Goal: Check status: Check status

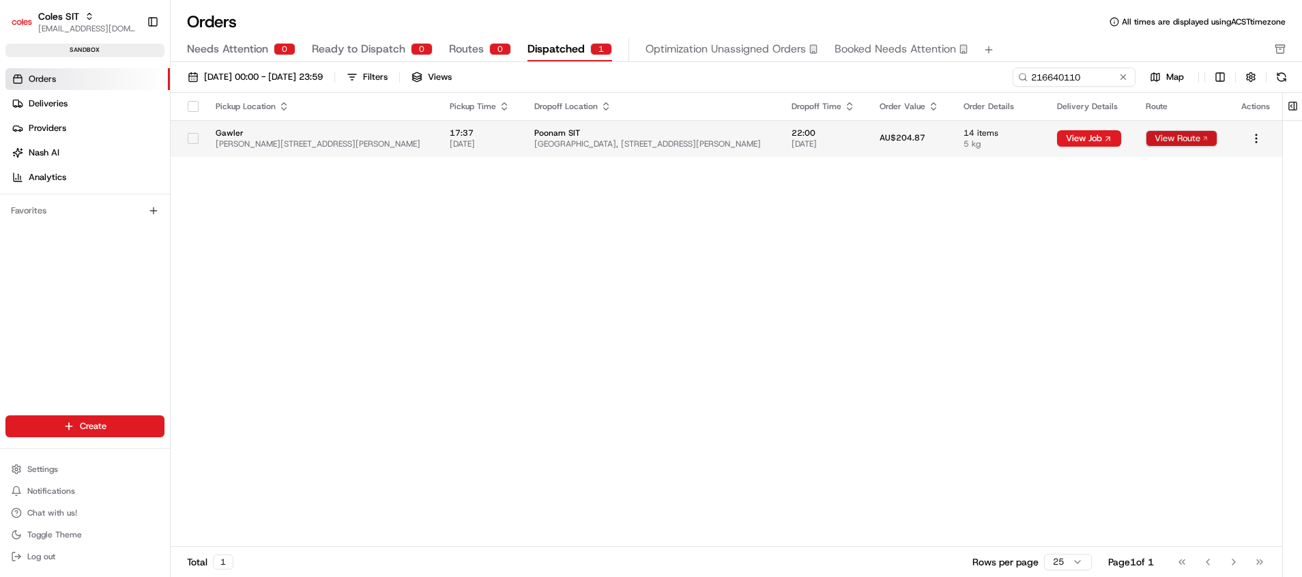
click at [1164, 140] on button "View Route" at bounding box center [1182, 138] width 72 height 16
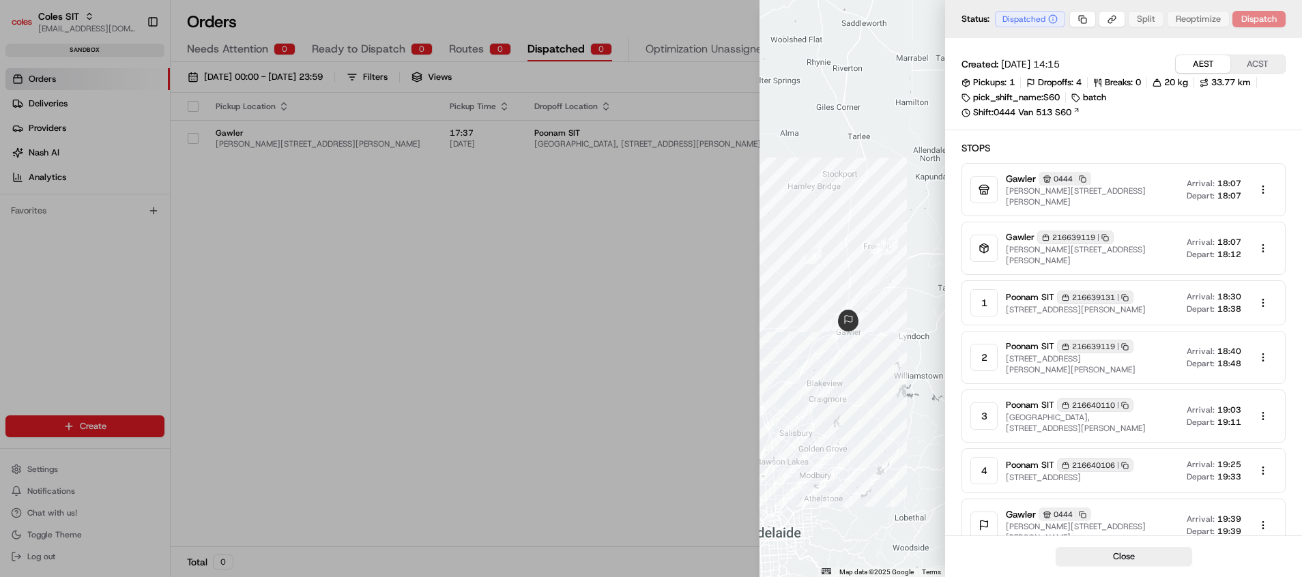
click at [691, 291] on div at bounding box center [651, 288] width 1302 height 577
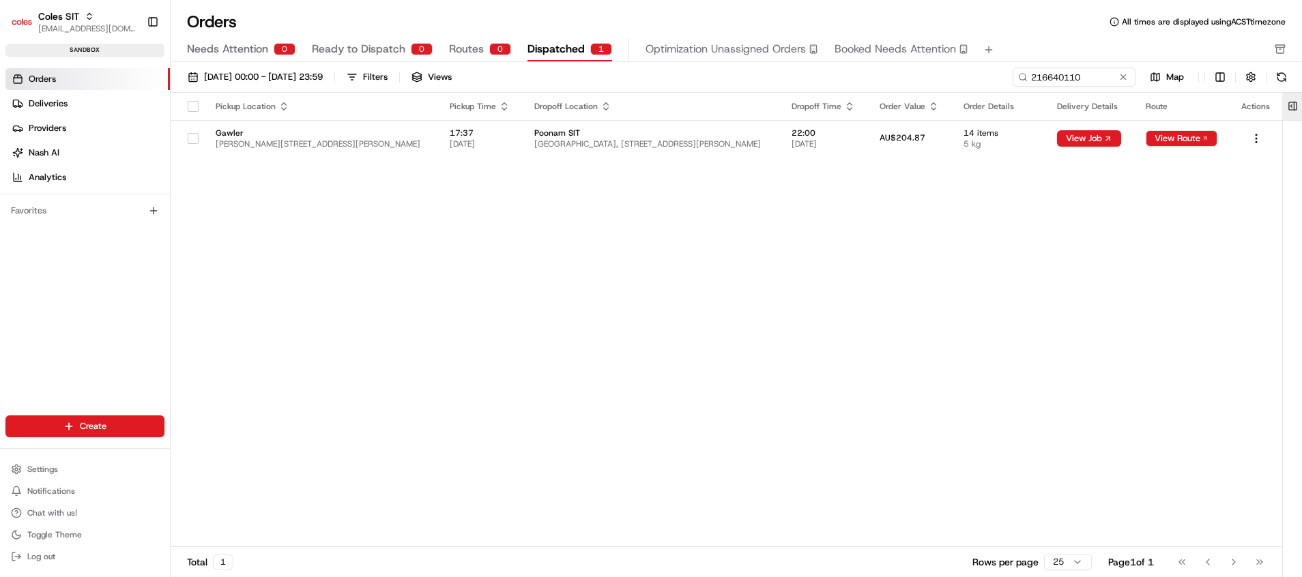
click at [1292, 106] on button at bounding box center [1293, 106] width 23 height 27
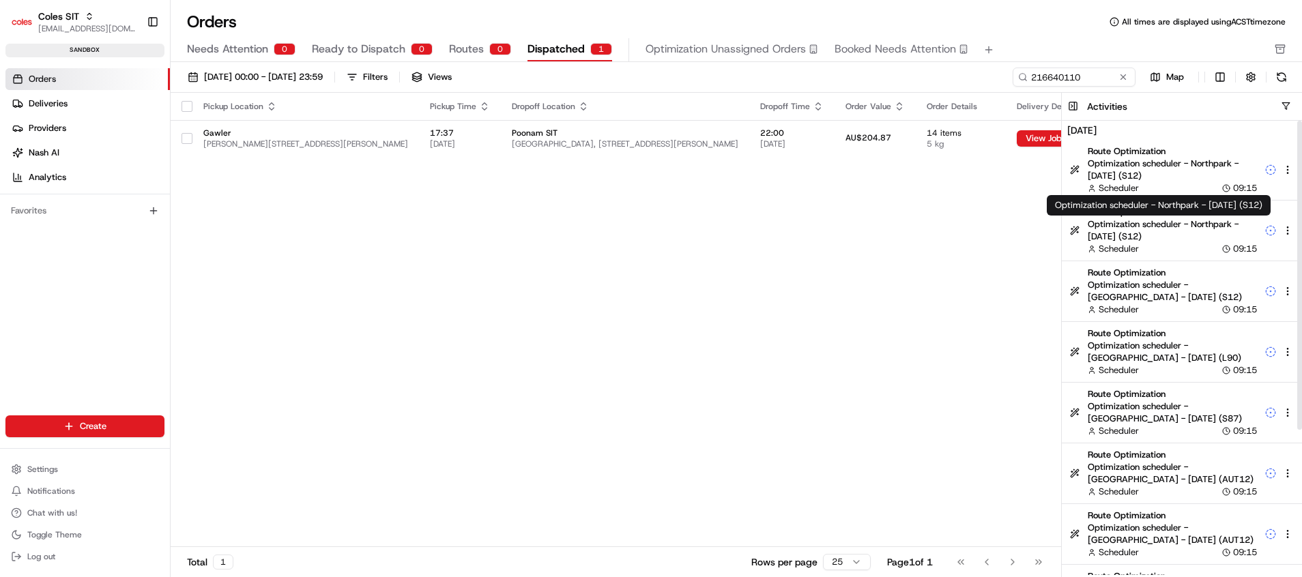
scroll to position [213, 0]
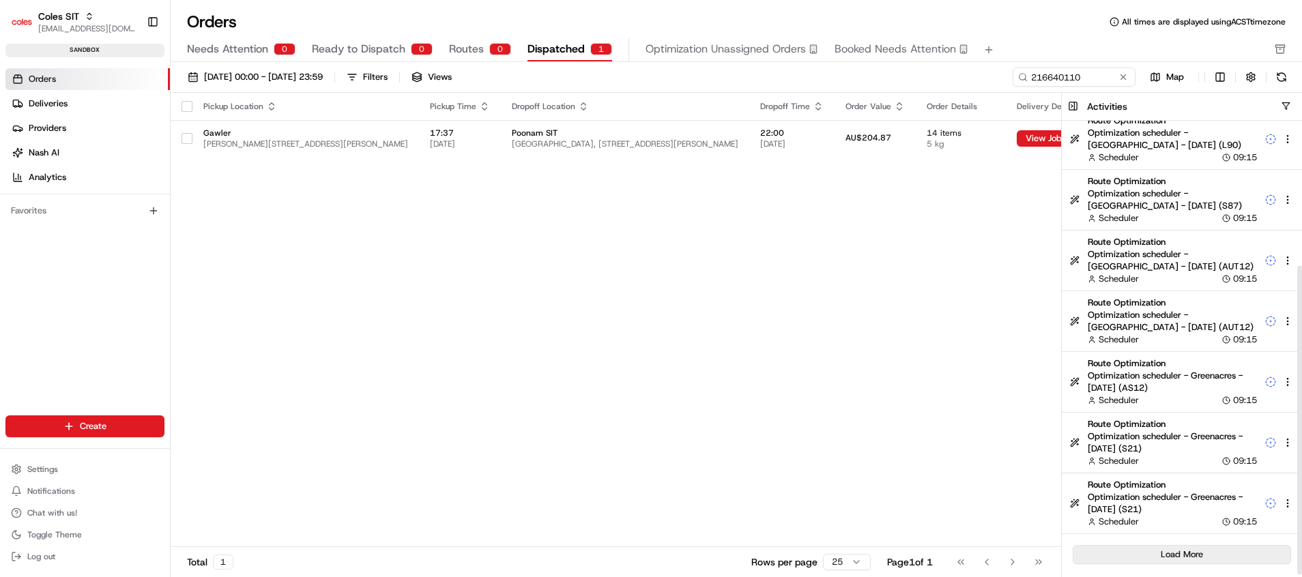
click at [1196, 555] on button "Load More" at bounding box center [1182, 554] width 218 height 19
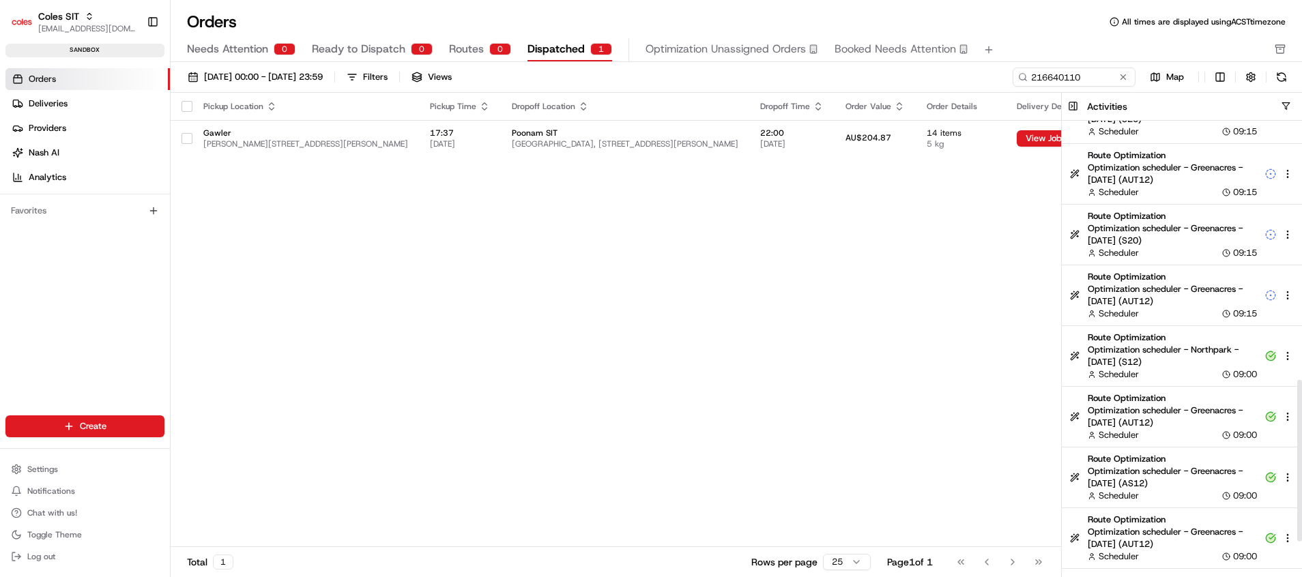
scroll to position [820, 0]
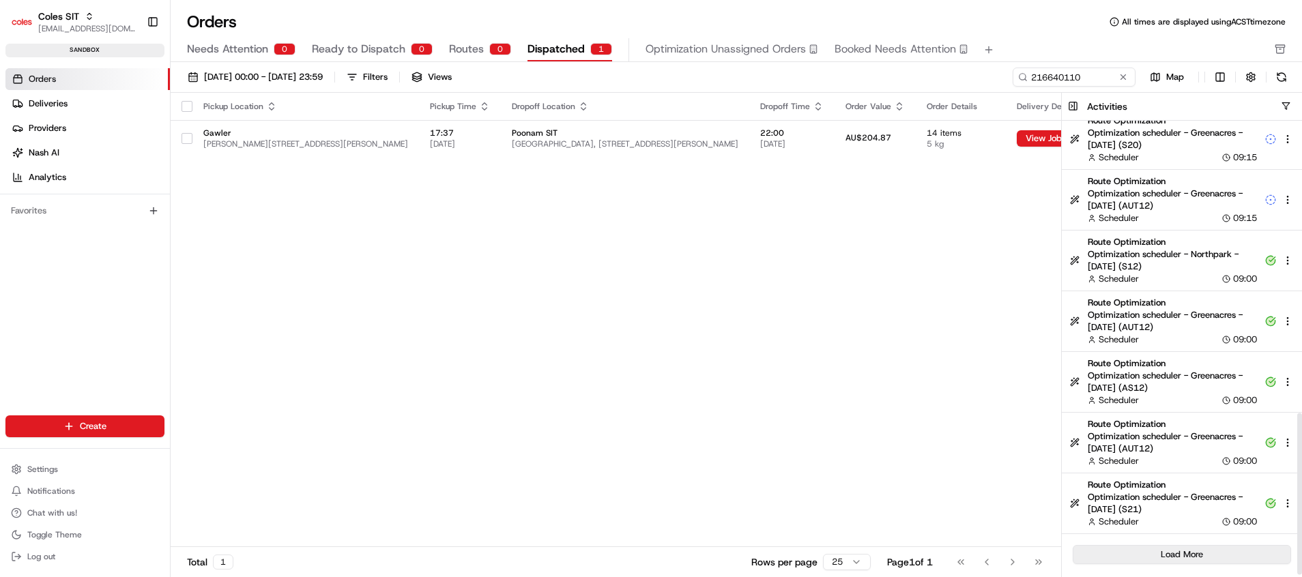
click at [1200, 553] on button "Load More" at bounding box center [1182, 554] width 218 height 19
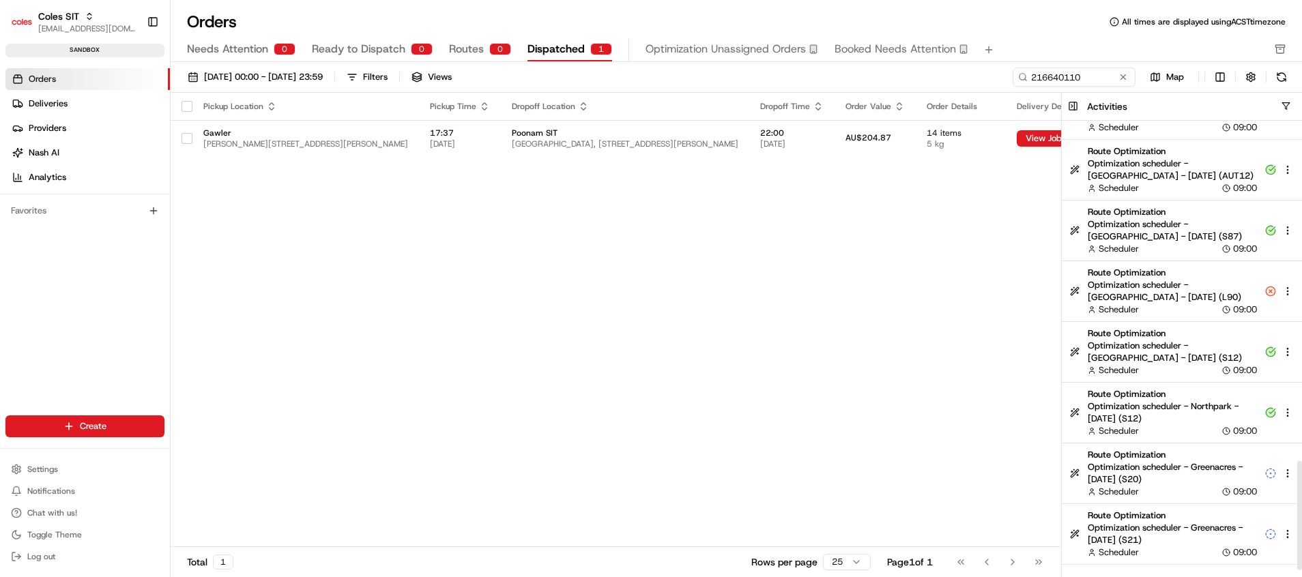
scroll to position [1428, 0]
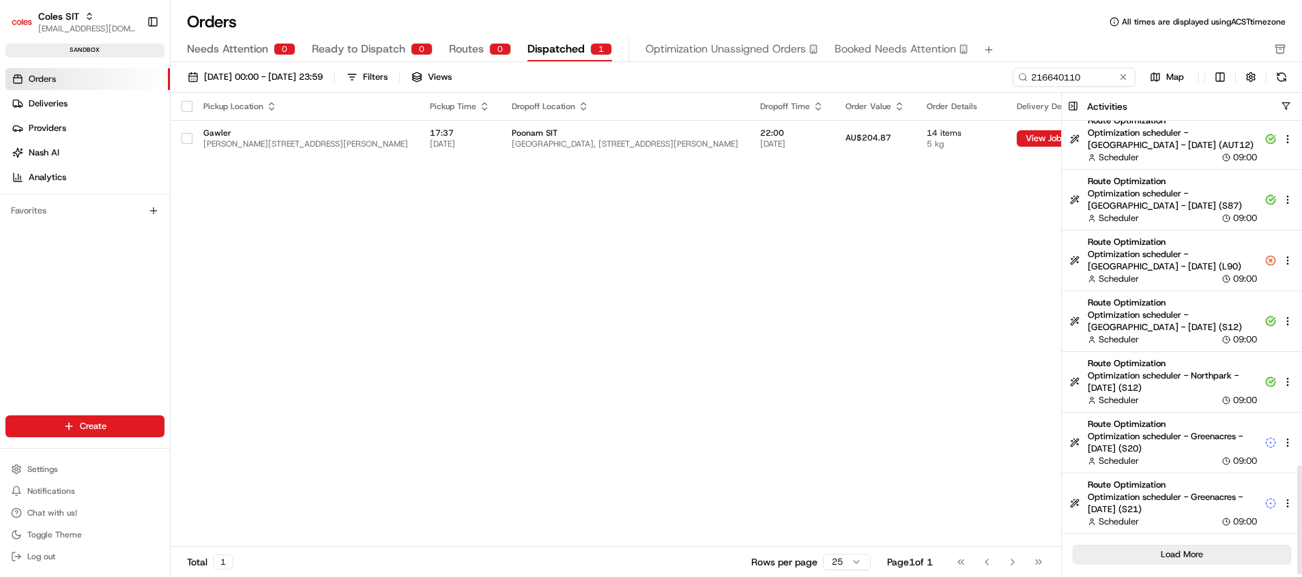
click at [1204, 560] on button "Load More" at bounding box center [1182, 554] width 218 height 19
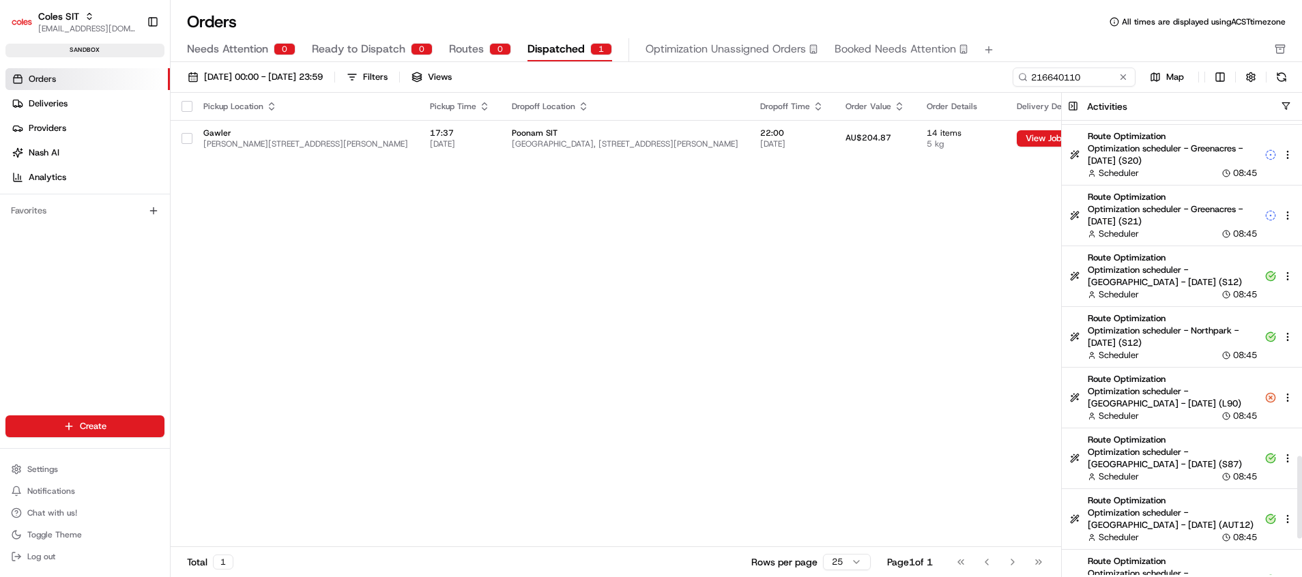
scroll to position [2035, 0]
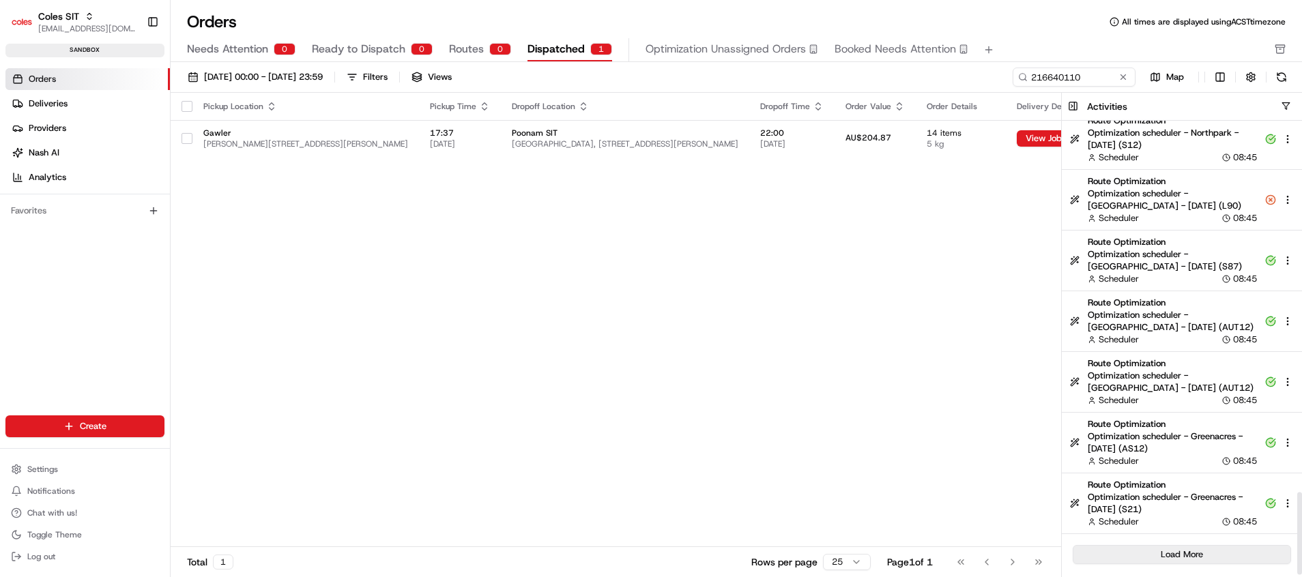
click at [1211, 555] on button "Load More" at bounding box center [1182, 554] width 218 height 19
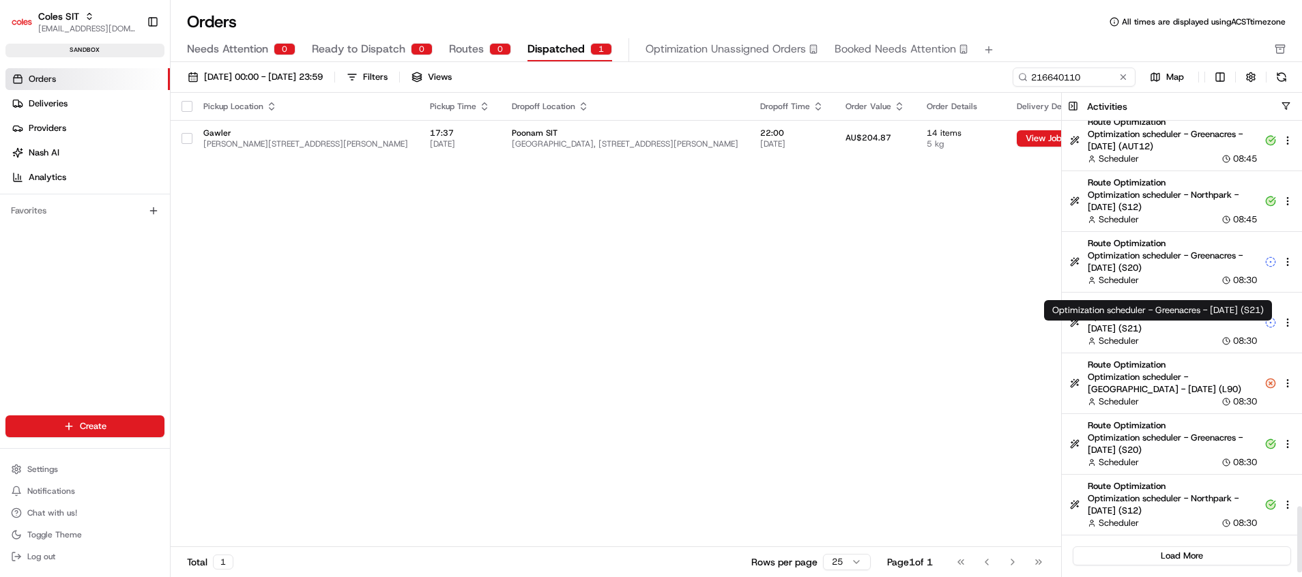
scroll to position [2642, 0]
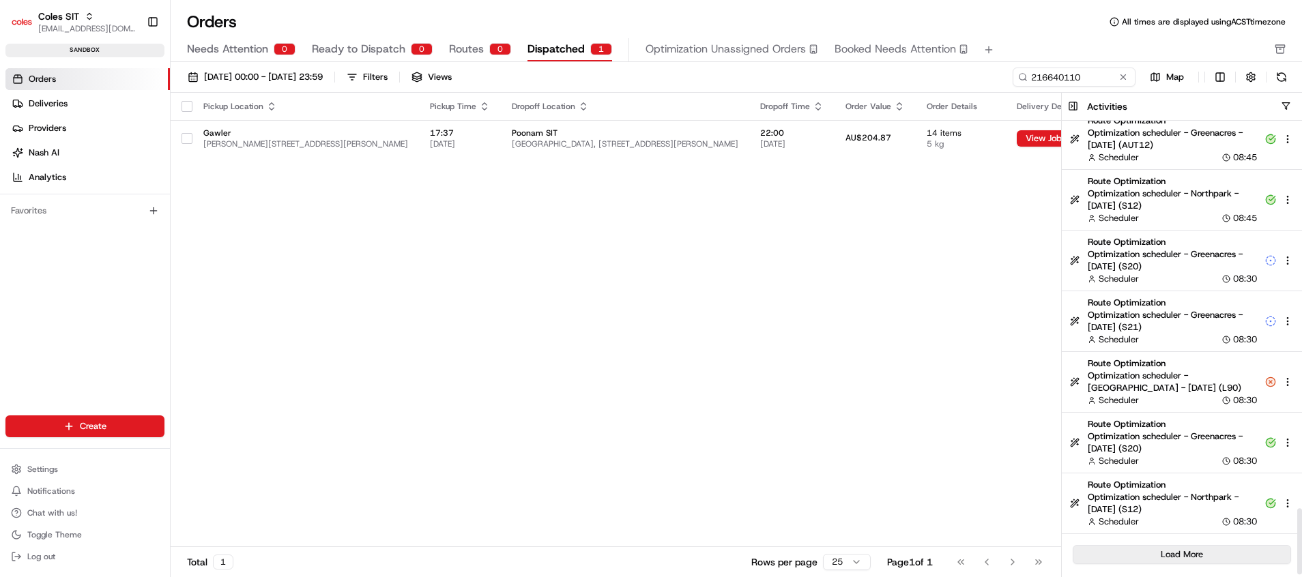
click at [1200, 547] on button "Load More" at bounding box center [1182, 554] width 218 height 19
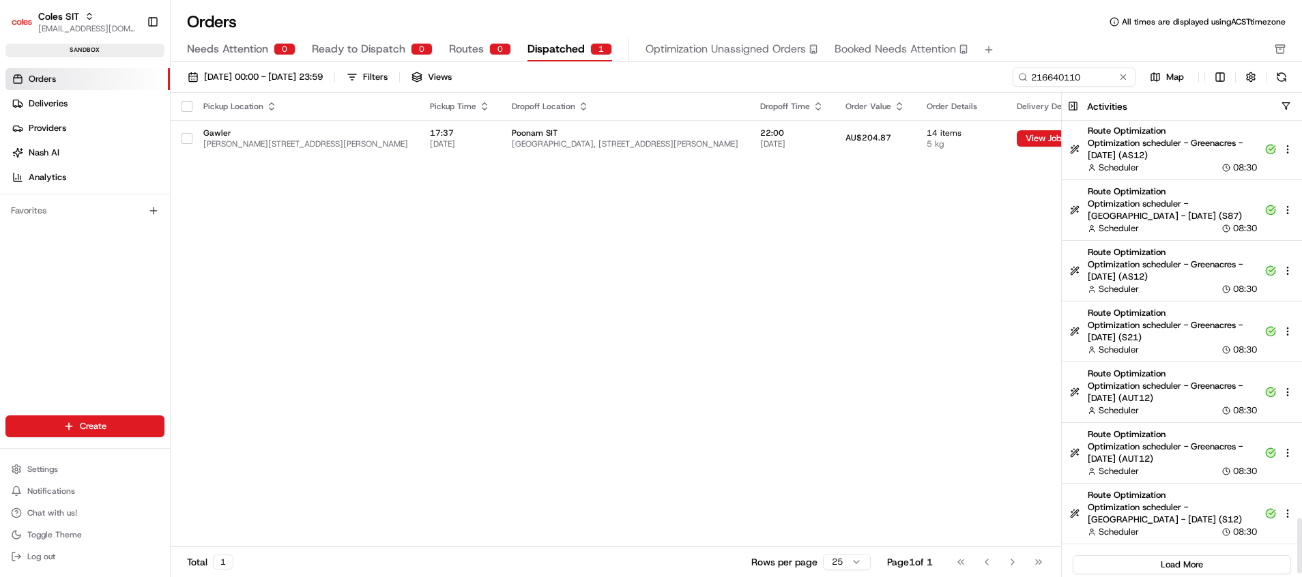
scroll to position [3250, 0]
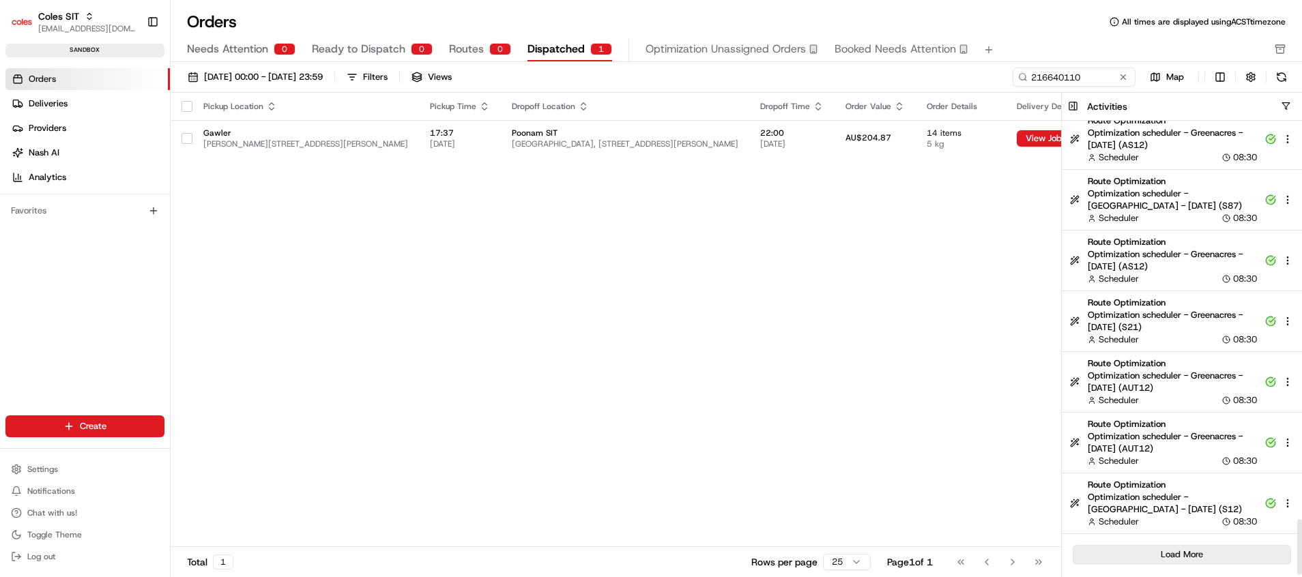
click at [1208, 558] on button "Load More" at bounding box center [1182, 554] width 218 height 19
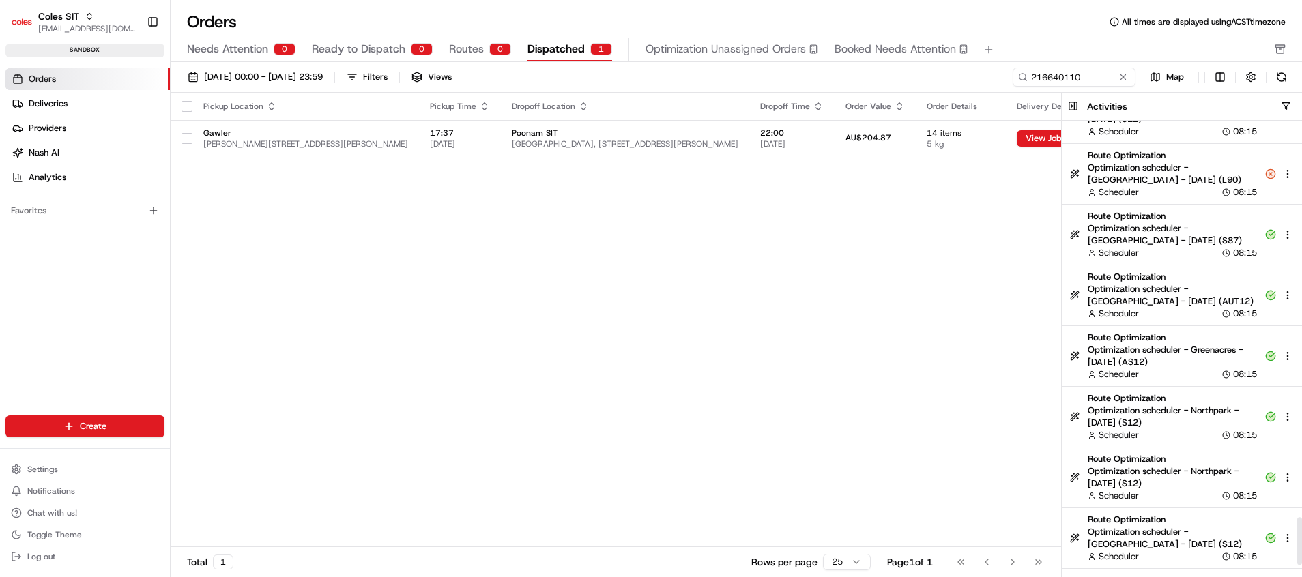
scroll to position [3857, 0]
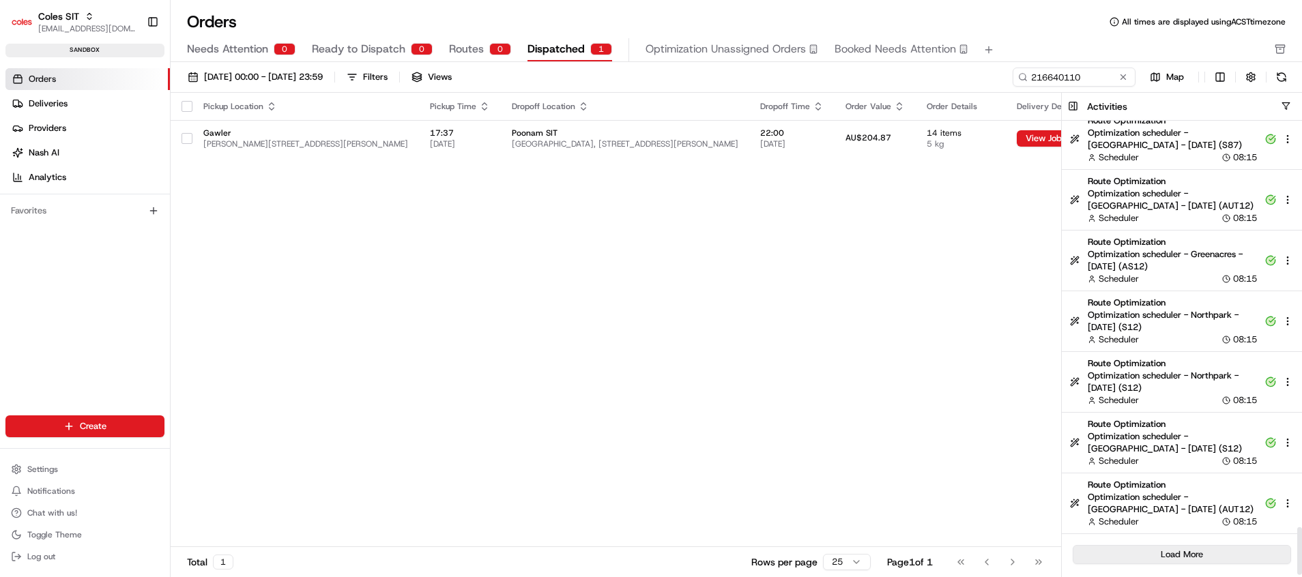
click at [1204, 548] on button "Load More" at bounding box center [1182, 554] width 218 height 19
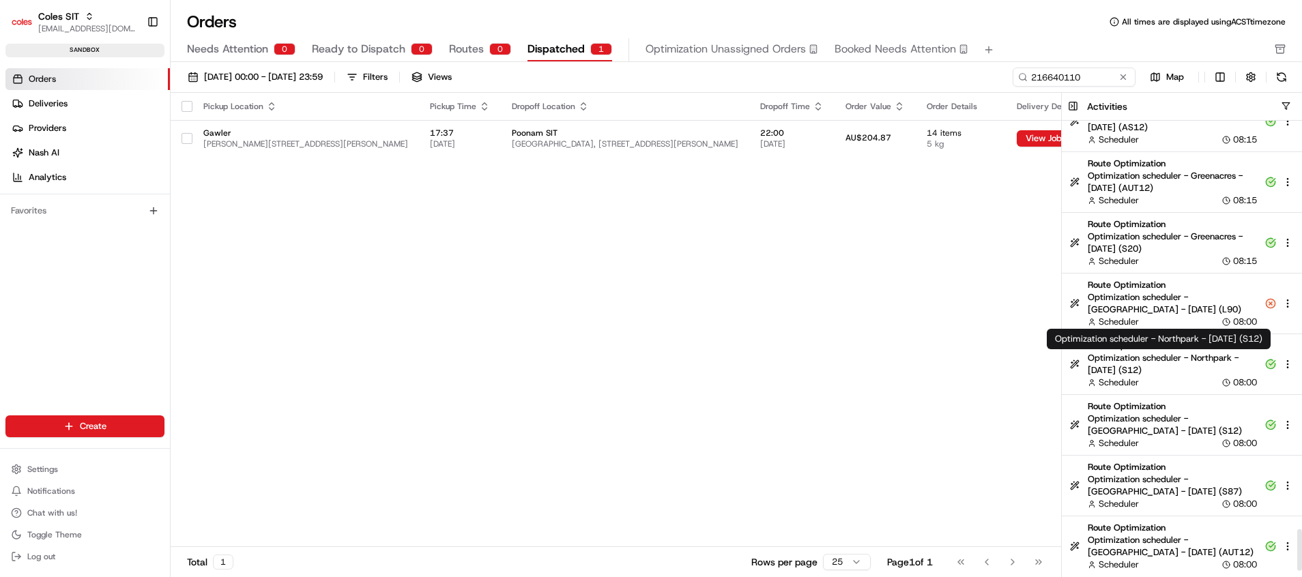
scroll to position [4464, 0]
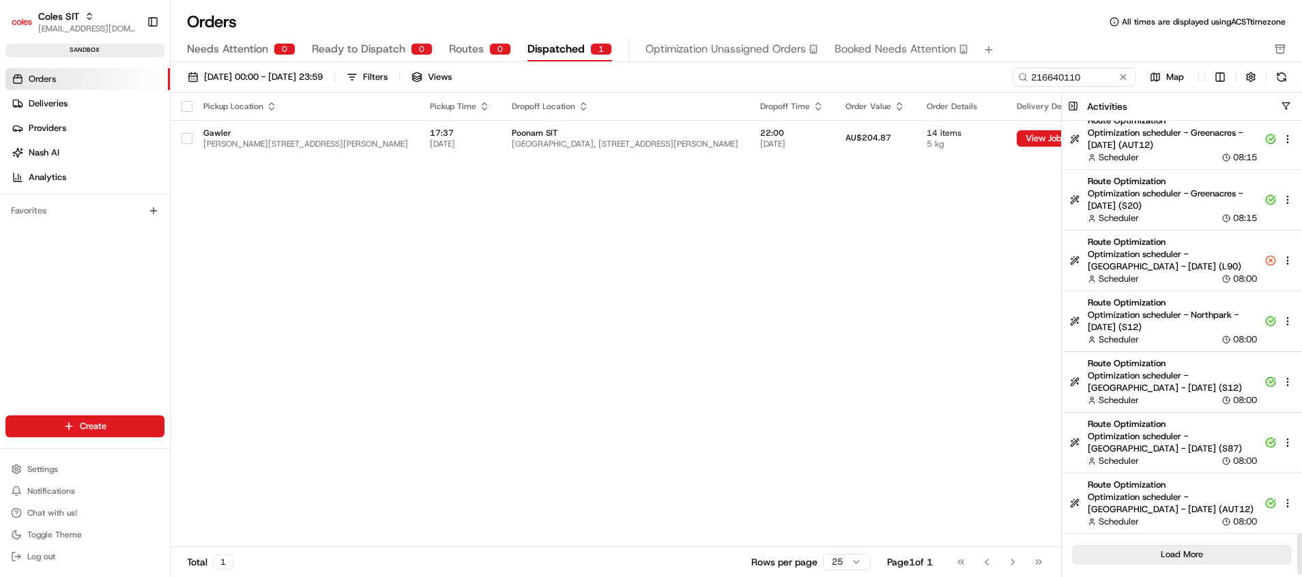
click at [1202, 553] on button "Load More" at bounding box center [1182, 554] width 218 height 19
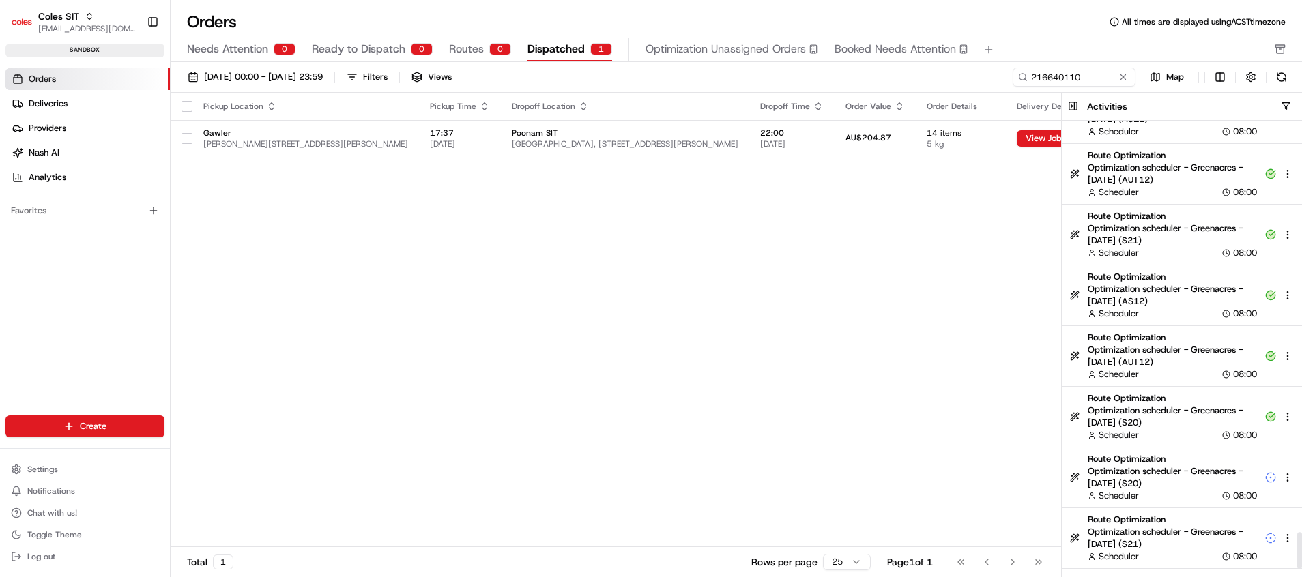
scroll to position [5072, 0]
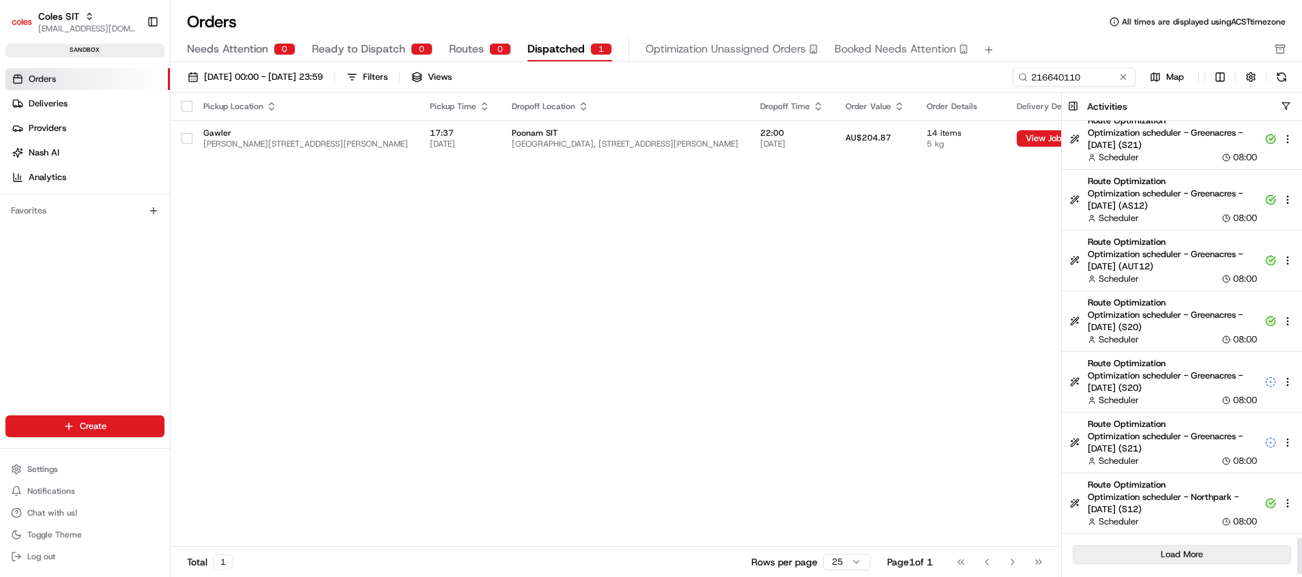
click at [1205, 549] on button "Load More" at bounding box center [1182, 554] width 218 height 19
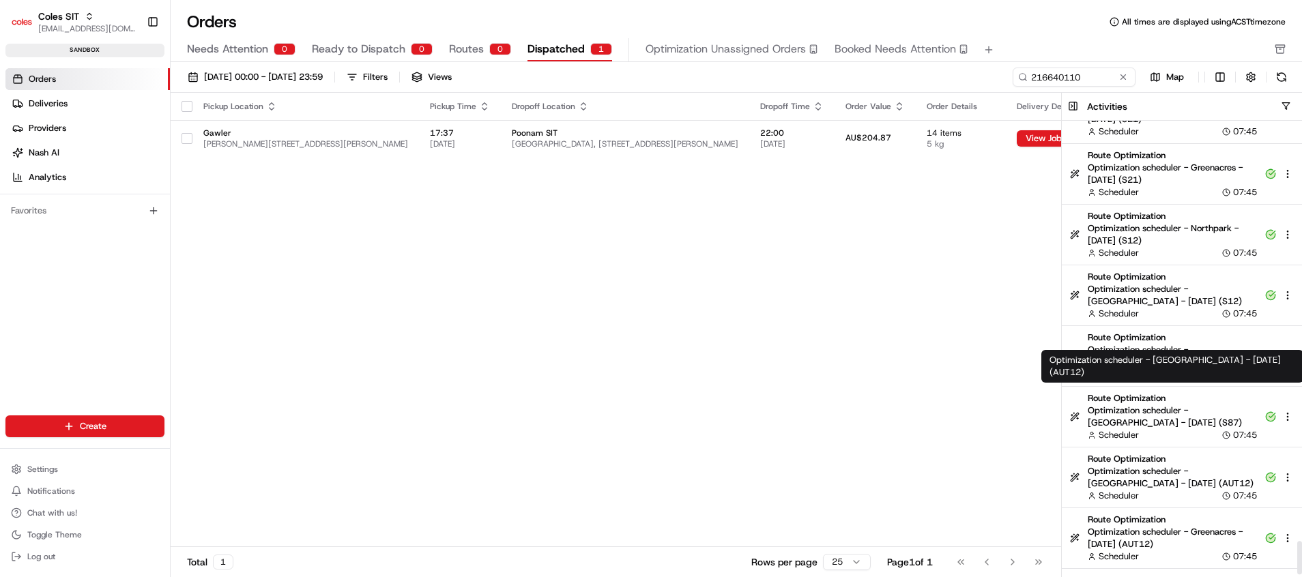
scroll to position [5679, 0]
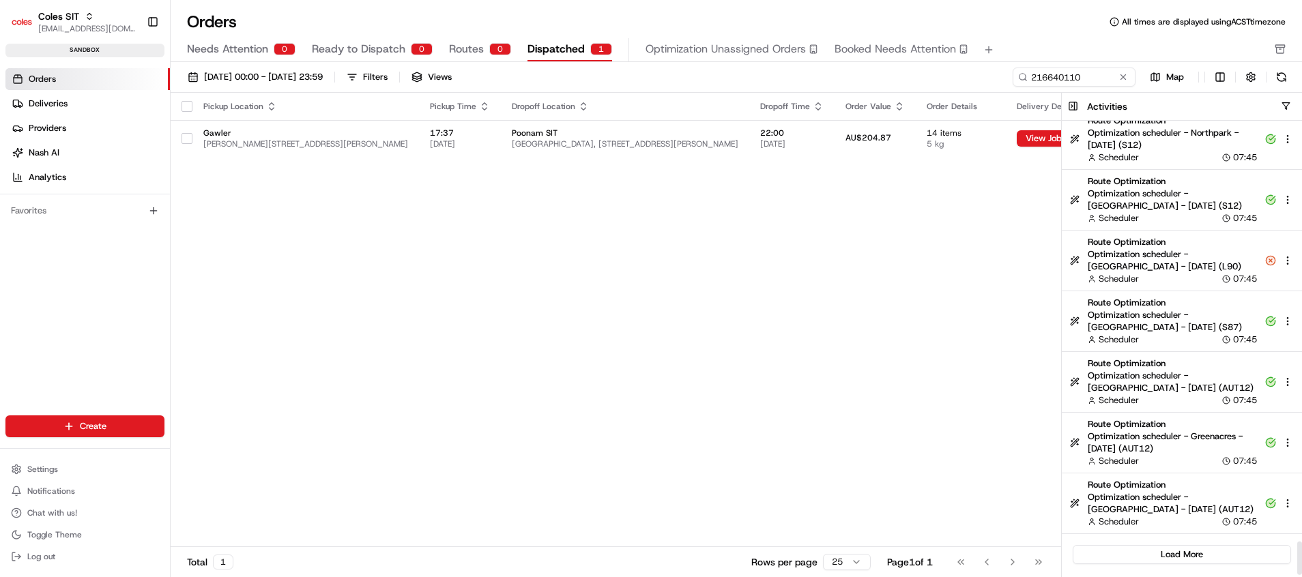
click at [1202, 558] on button "Load More" at bounding box center [1182, 554] width 218 height 19
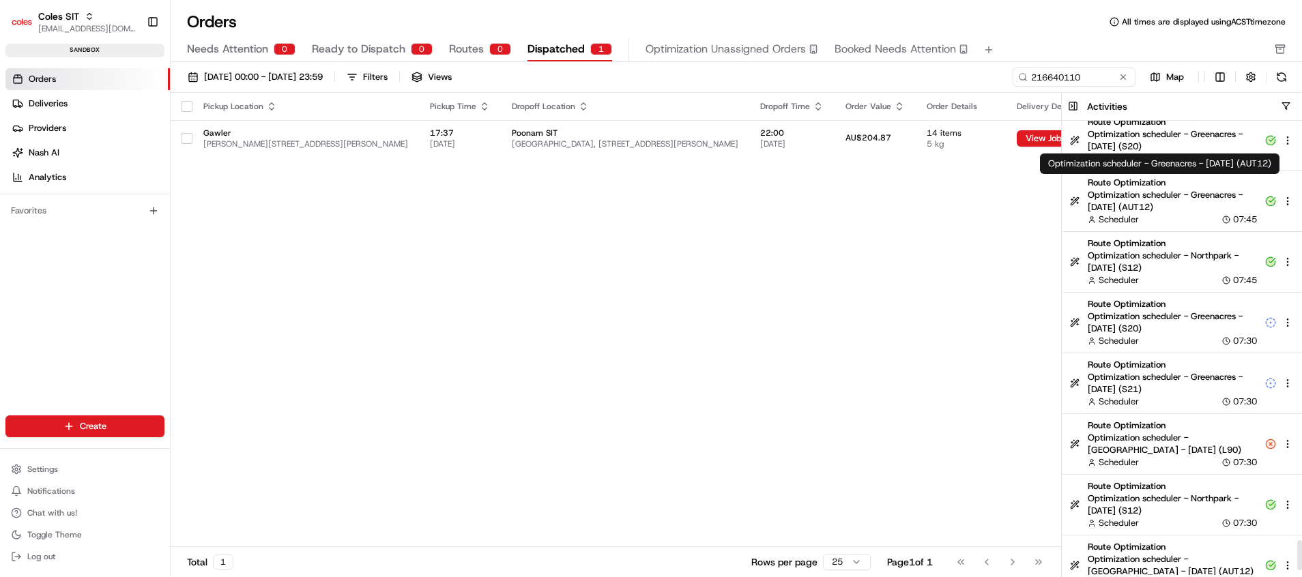
scroll to position [6286, 0]
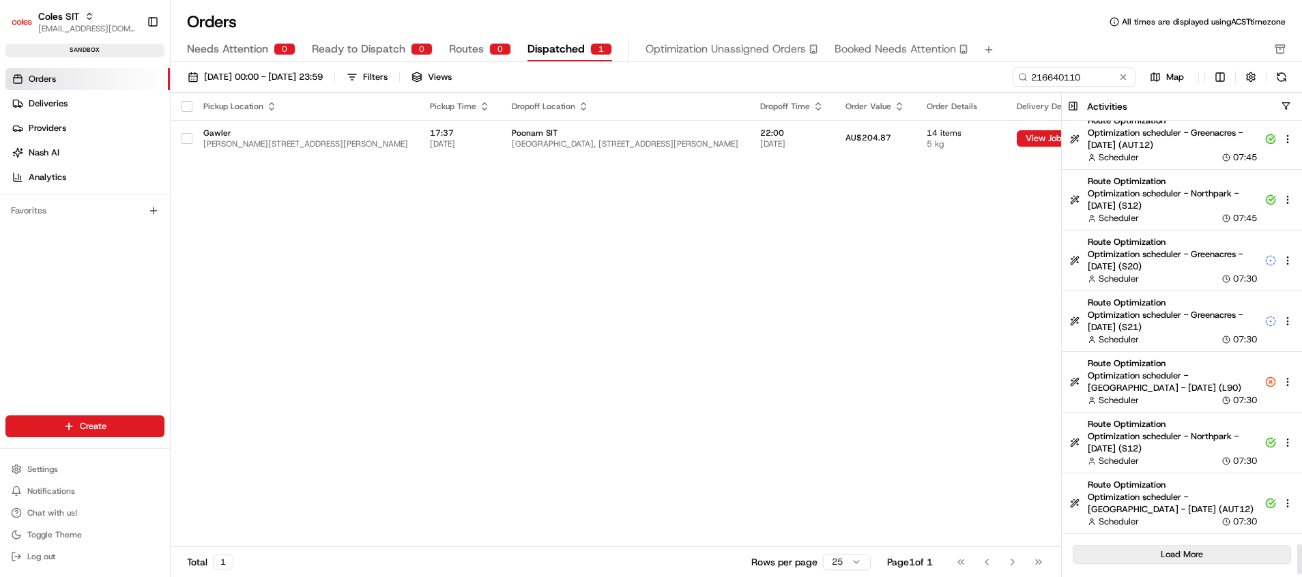
click at [1198, 552] on button "Load More" at bounding box center [1182, 554] width 218 height 19
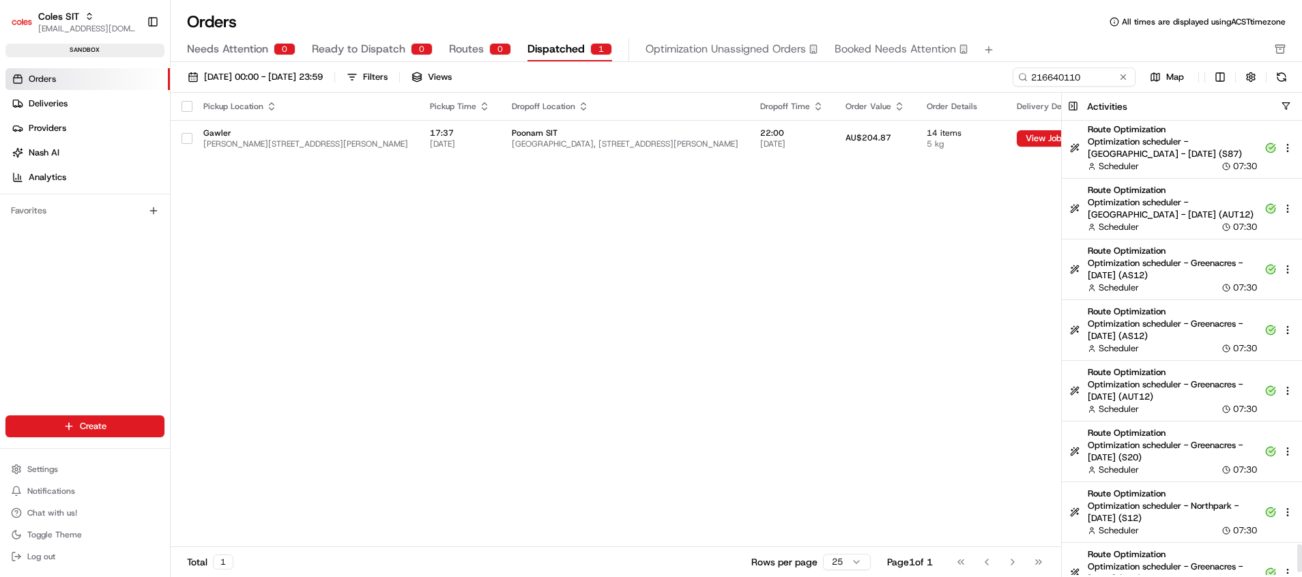
scroll to position [6894, 0]
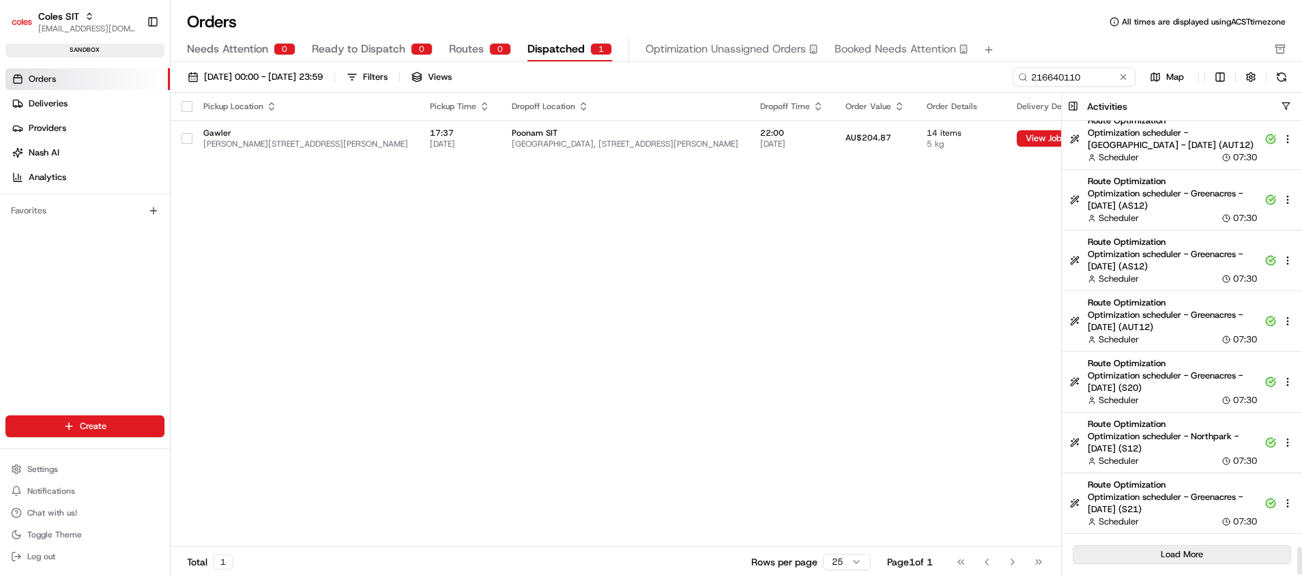
click at [1164, 547] on button "Load More" at bounding box center [1182, 554] width 218 height 19
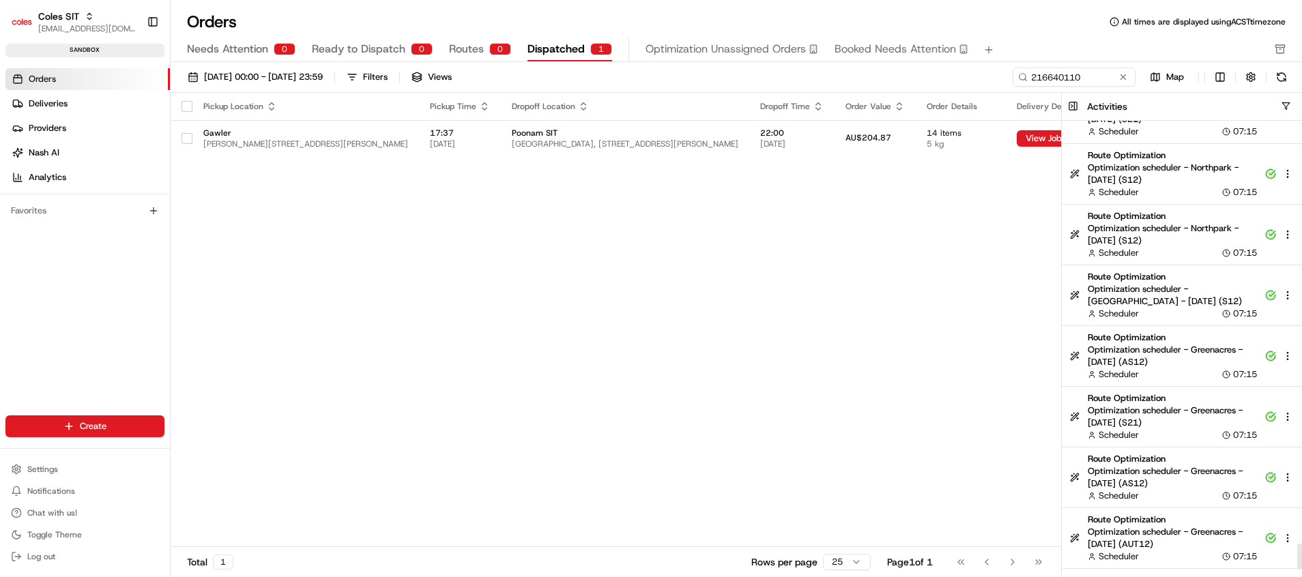
scroll to position [7501, 0]
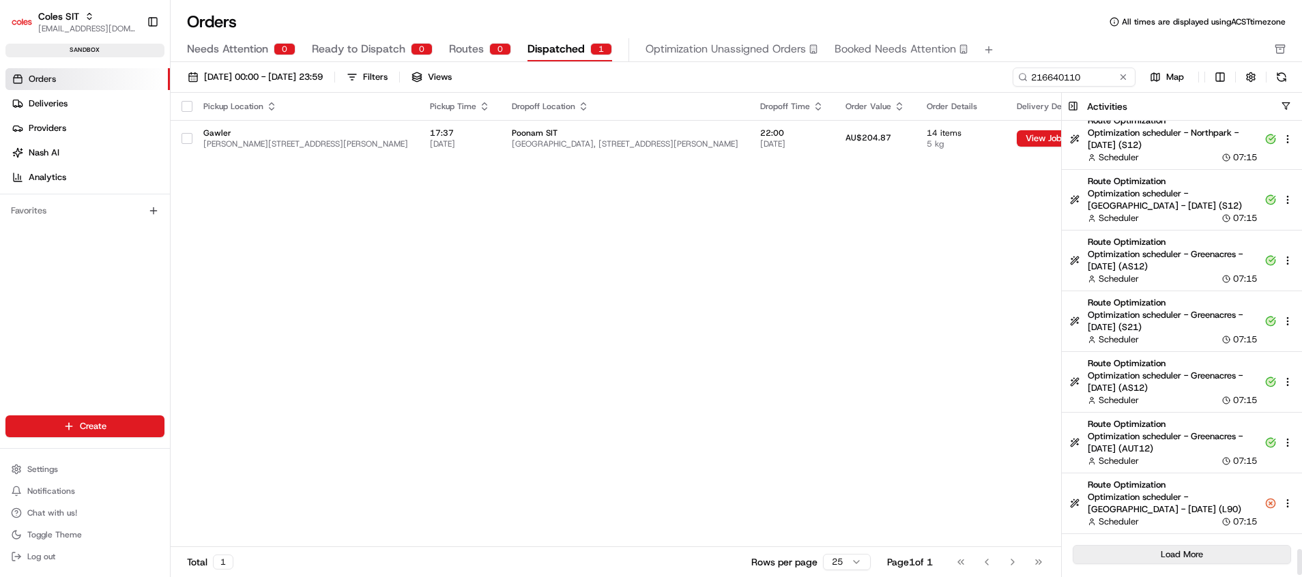
click at [1217, 554] on button "Load More" at bounding box center [1182, 554] width 218 height 19
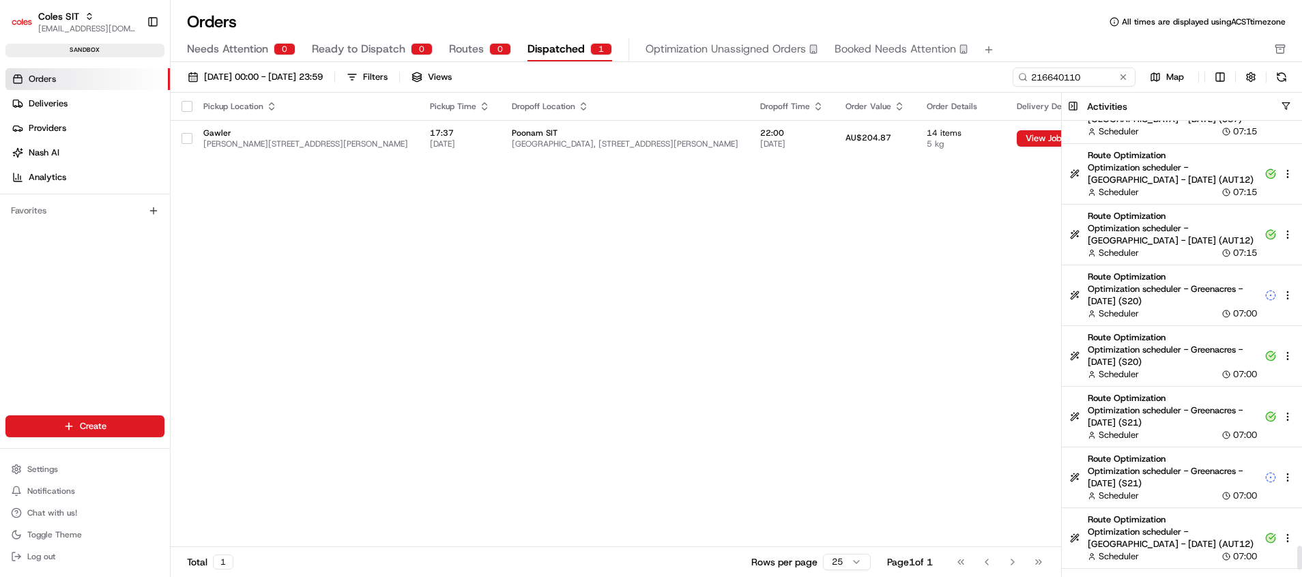
scroll to position [8108, 0]
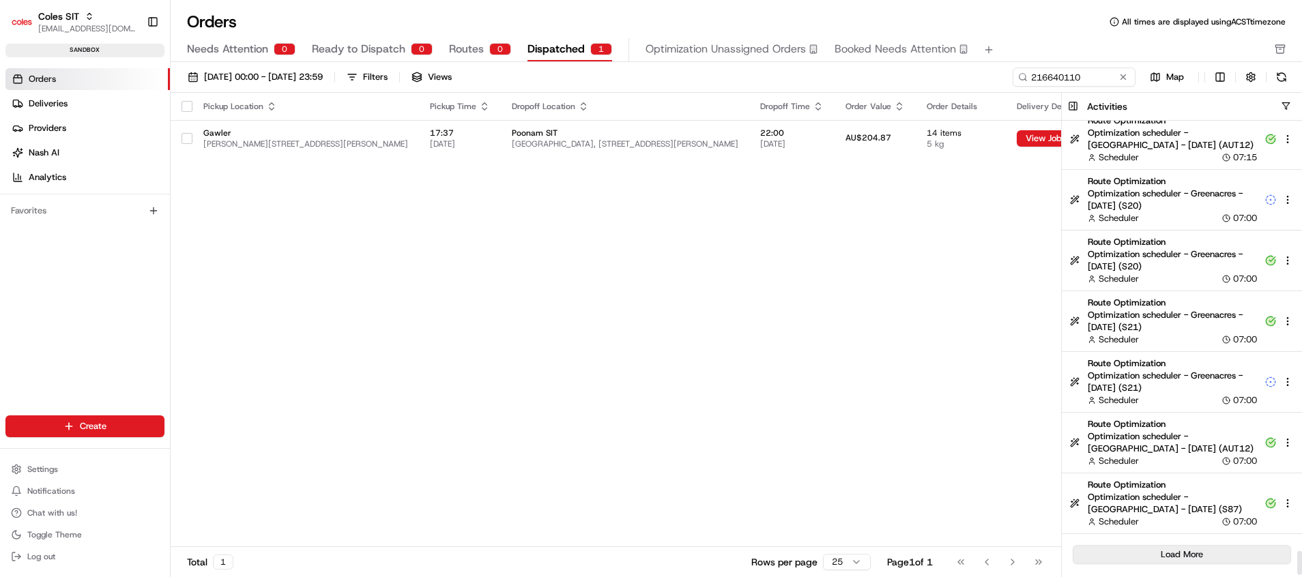
click at [1219, 551] on button "Load More" at bounding box center [1182, 554] width 218 height 19
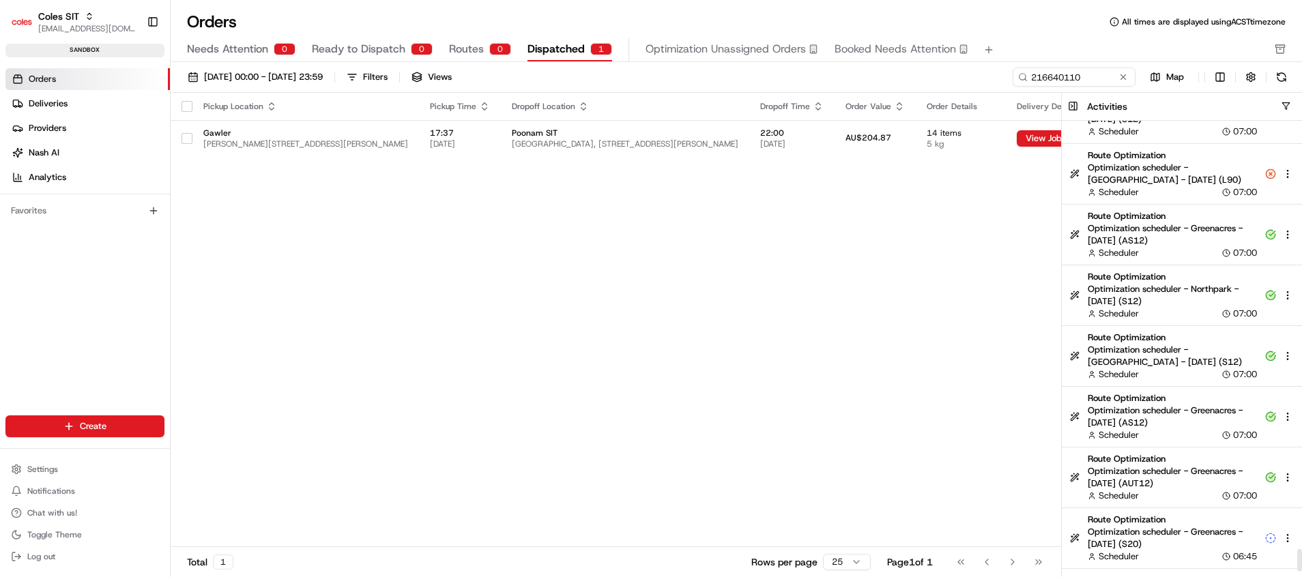
scroll to position [8716, 0]
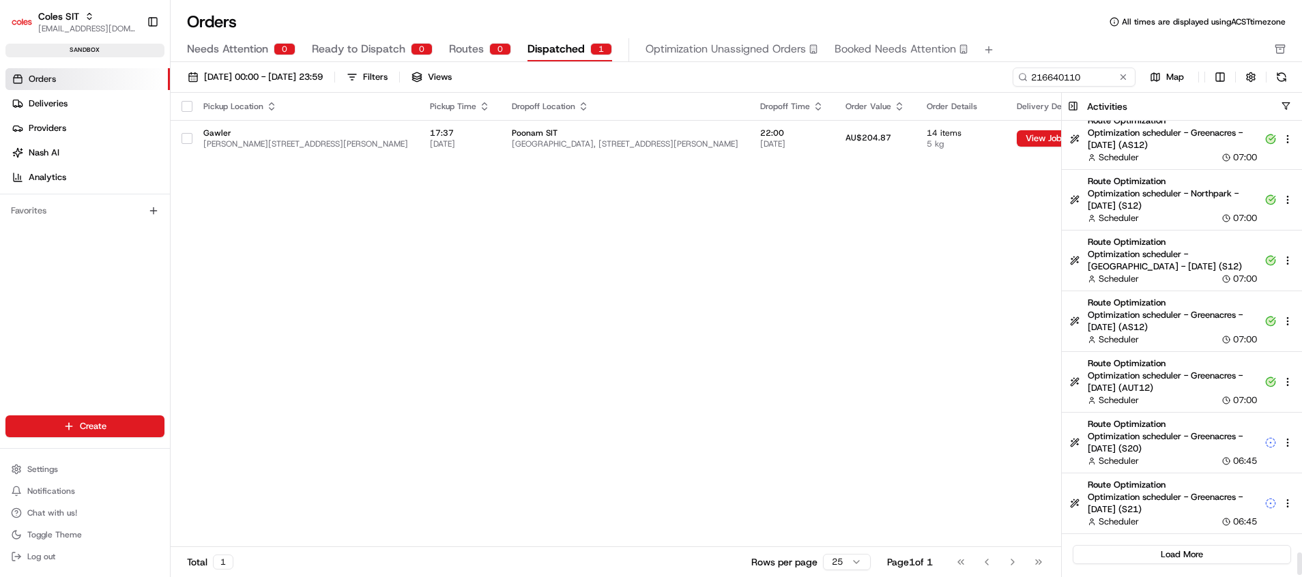
click at [1189, 550] on button "Load More" at bounding box center [1182, 554] width 218 height 19
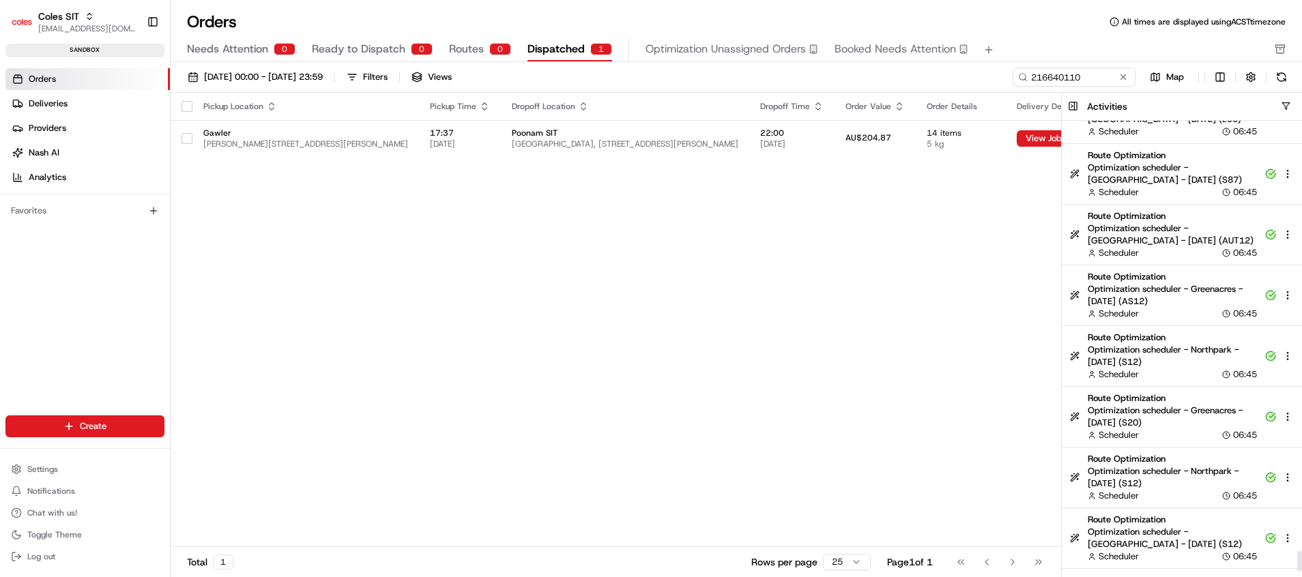
scroll to position [9323, 0]
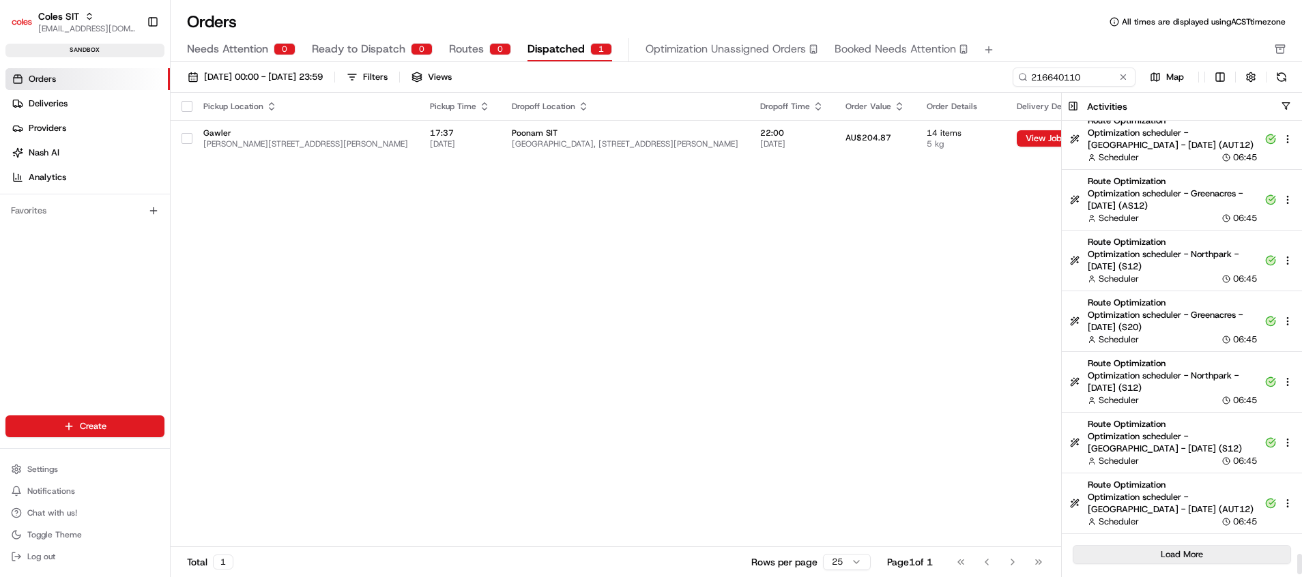
click at [1219, 553] on button "Load More" at bounding box center [1182, 554] width 218 height 19
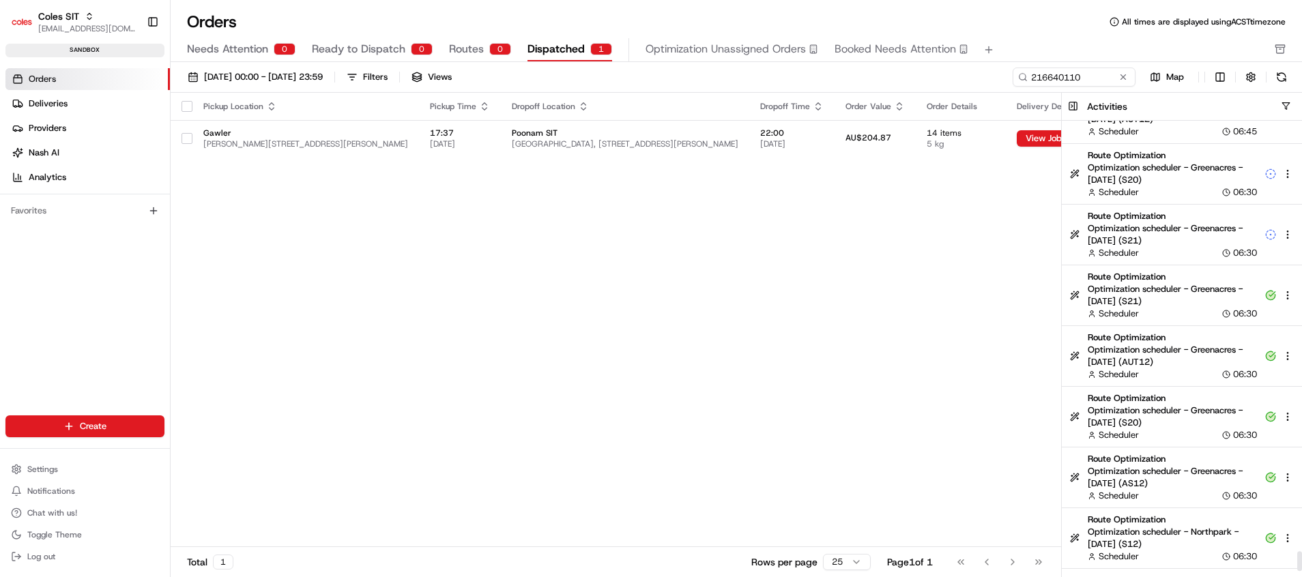
scroll to position [9930, 0]
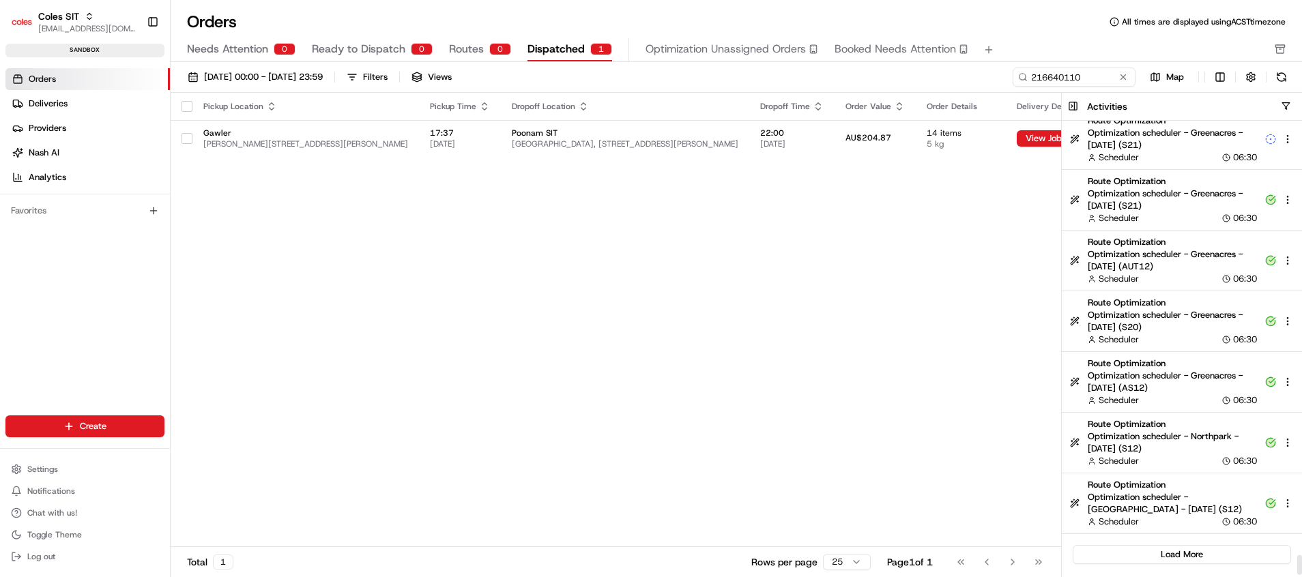
drag, startPoint x: 1195, startPoint y: 548, endPoint x: 1199, endPoint y: 506, distance: 41.8
click at [1195, 549] on button "Load More" at bounding box center [1182, 554] width 218 height 19
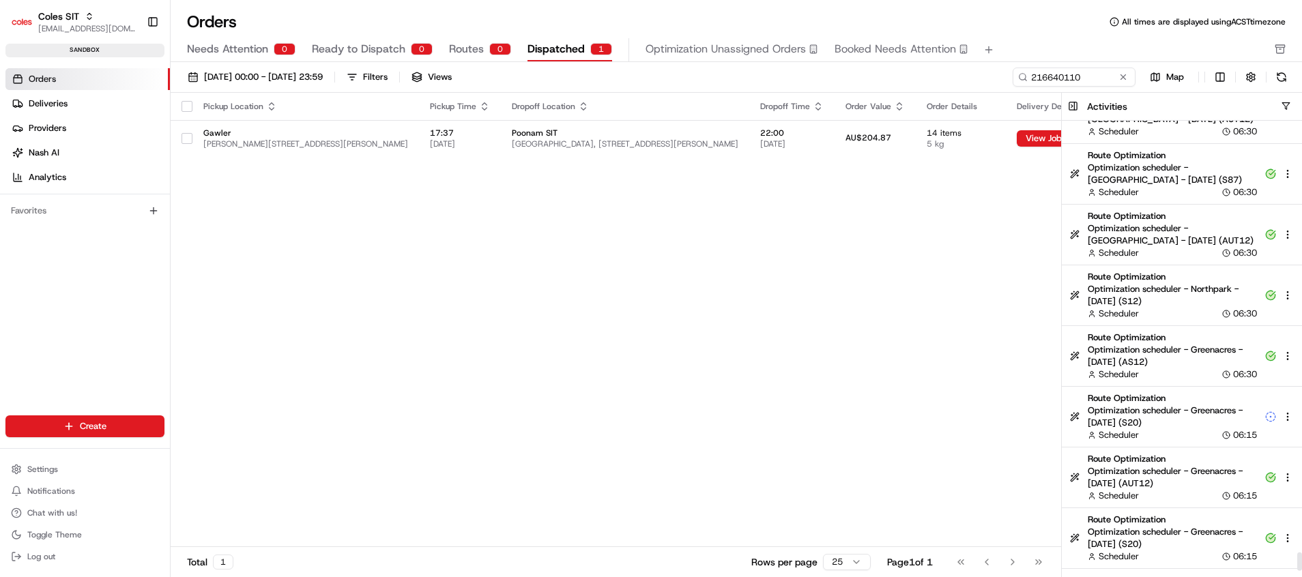
scroll to position [10538, 0]
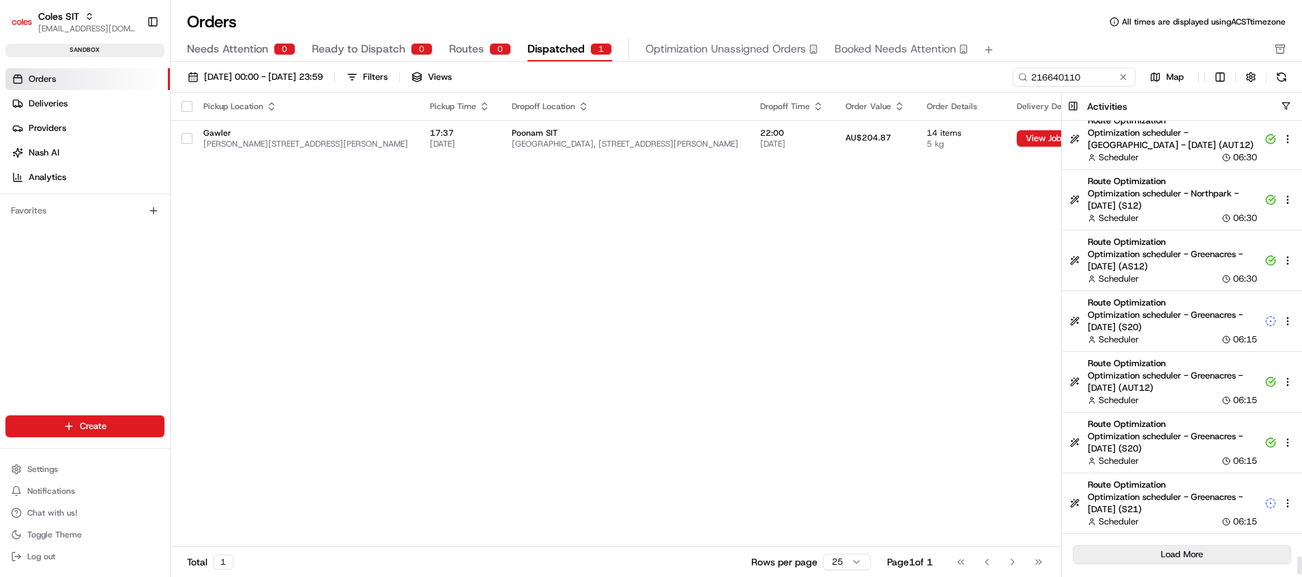
click at [1185, 549] on button "Load More" at bounding box center [1182, 554] width 218 height 19
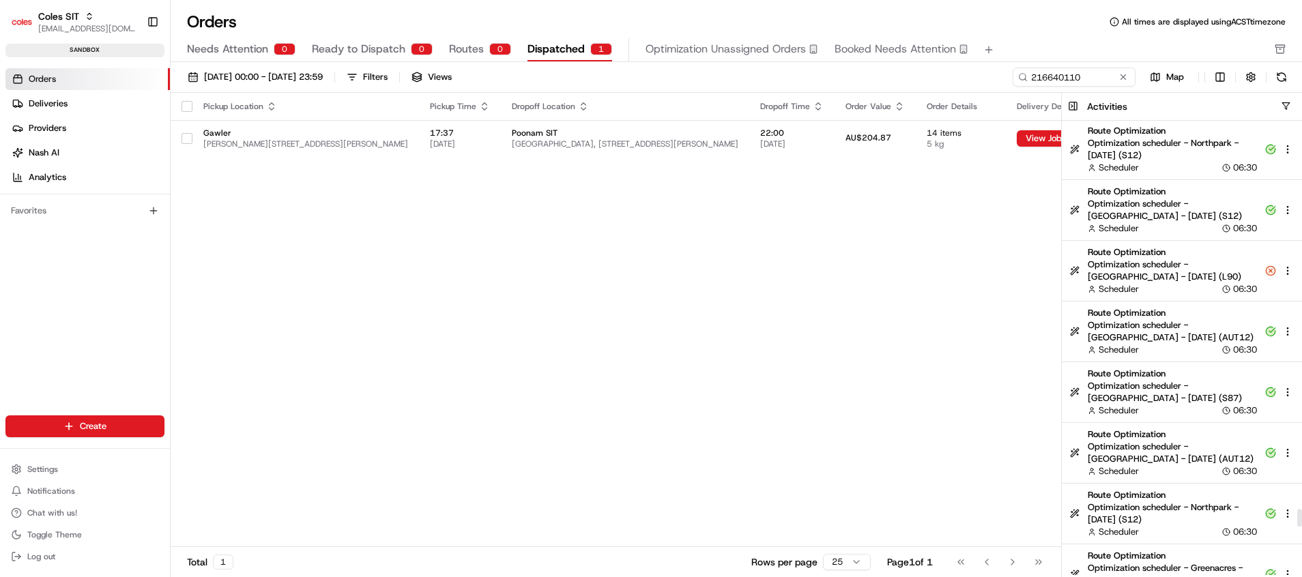
scroll to position [9712, 0]
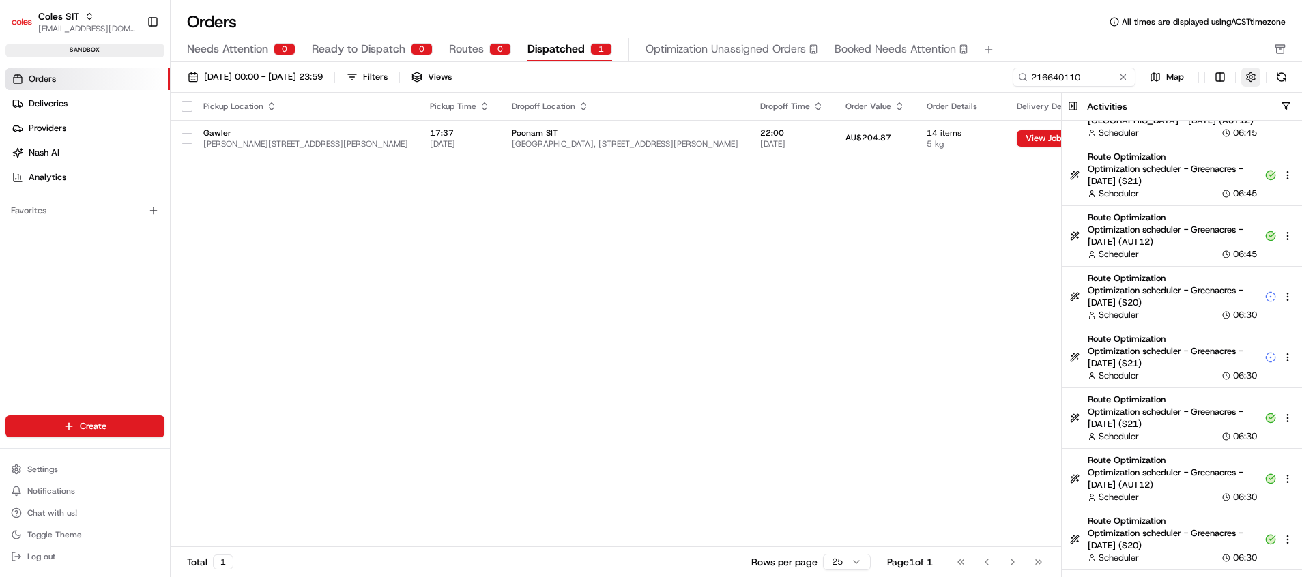
click at [1247, 78] on button "button" at bounding box center [1250, 77] width 19 height 19
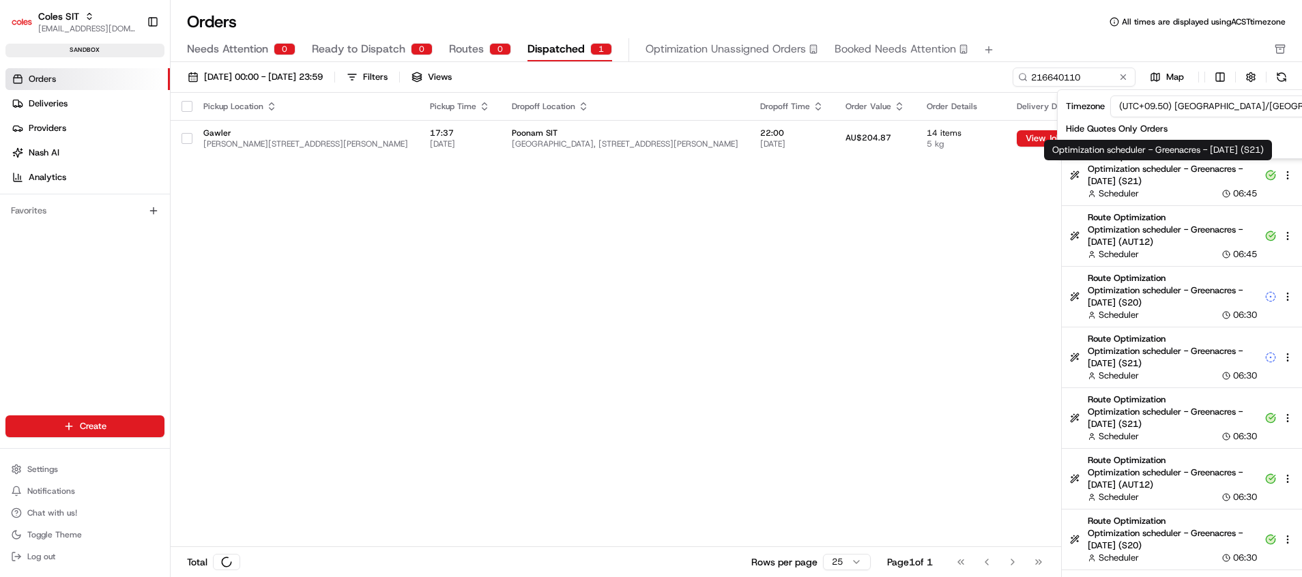
click at [1028, 232] on div "Pickup Location Pickup Time Dropoff Location Dropoff Time Order Value Order Det…" at bounding box center [704, 320] width 1067 height 454
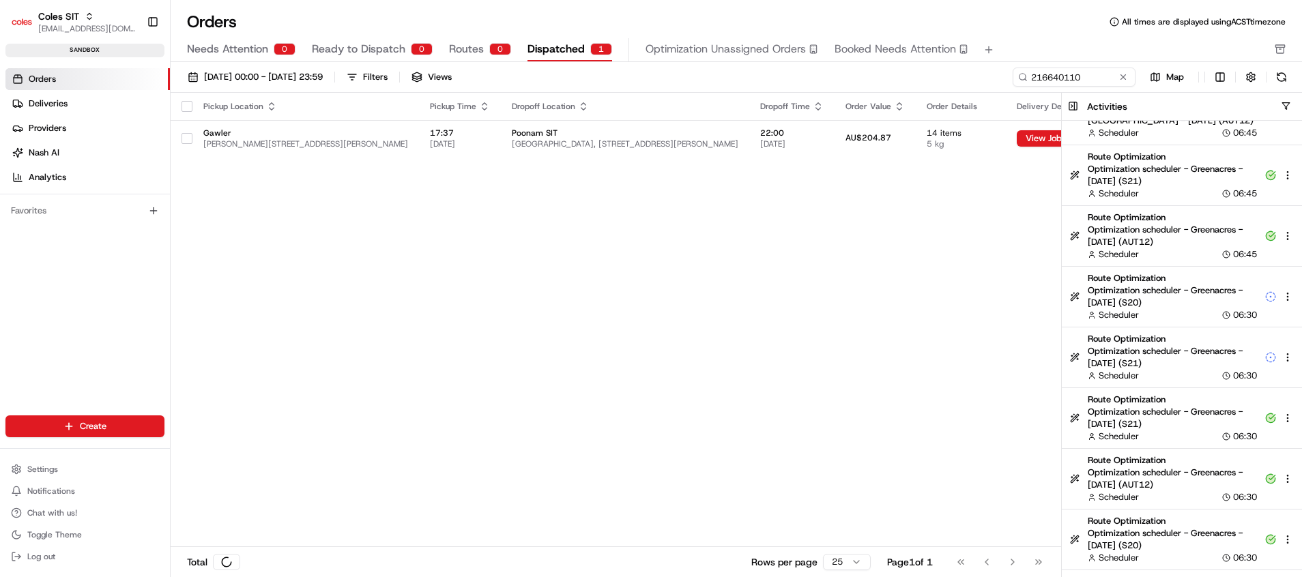
click at [1286, 100] on div "Activities" at bounding box center [1194, 107] width 215 height 14
click at [1286, 102] on button "button" at bounding box center [1286, 106] width 10 height 10
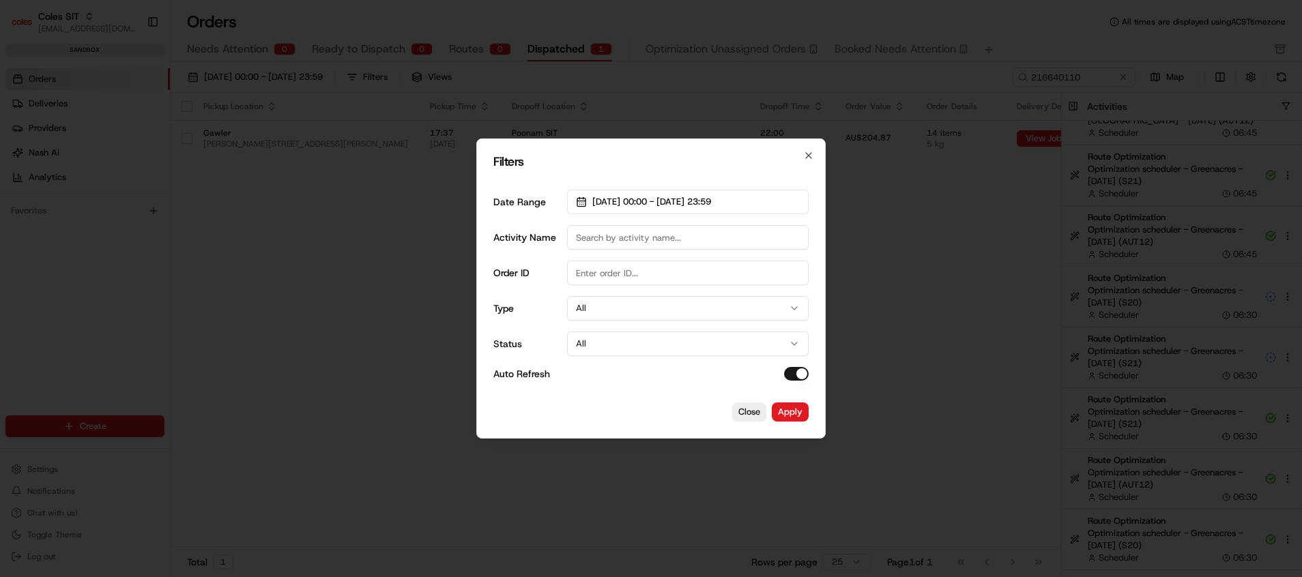
click at [637, 309] on button "All" at bounding box center [688, 308] width 242 height 25
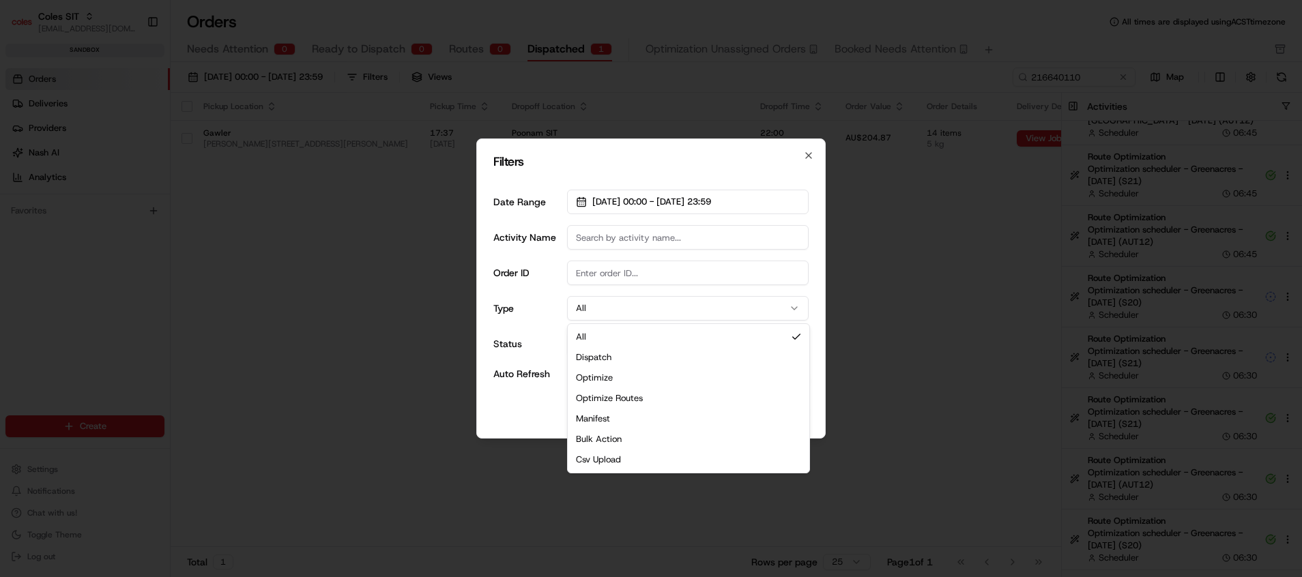
click at [549, 328] on div "Date Range 01/08/2025 00:00 - 31/08/2025 23:59 Activity Name Order ID Type All …" at bounding box center [650, 285] width 315 height 213
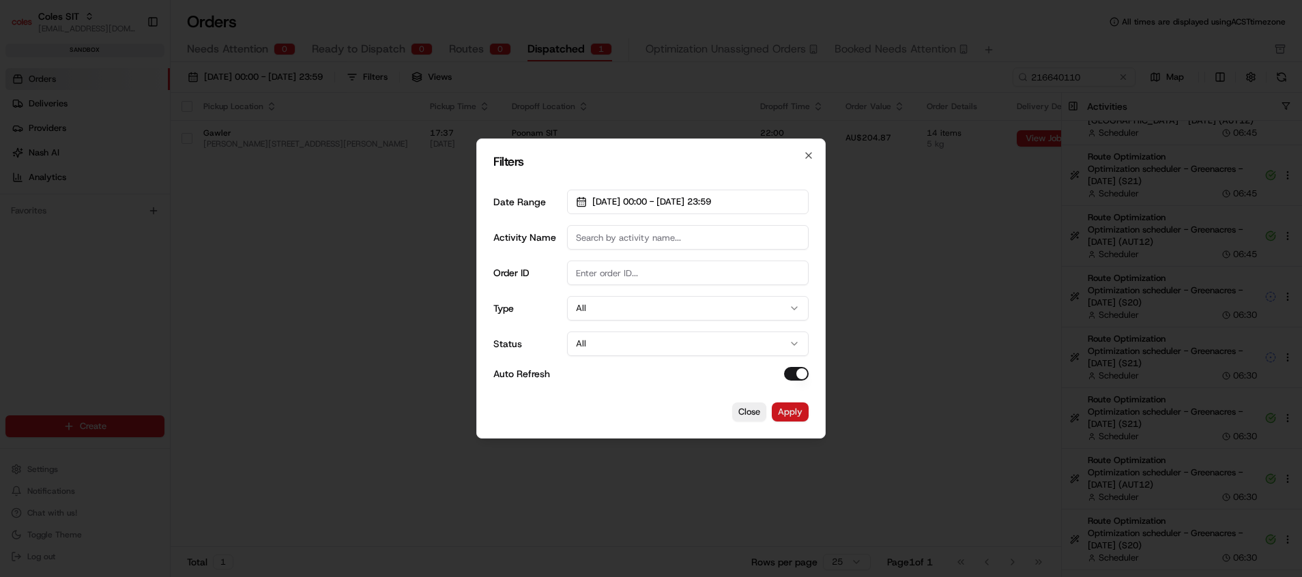
click at [789, 408] on button "Apply" at bounding box center [790, 412] width 37 height 19
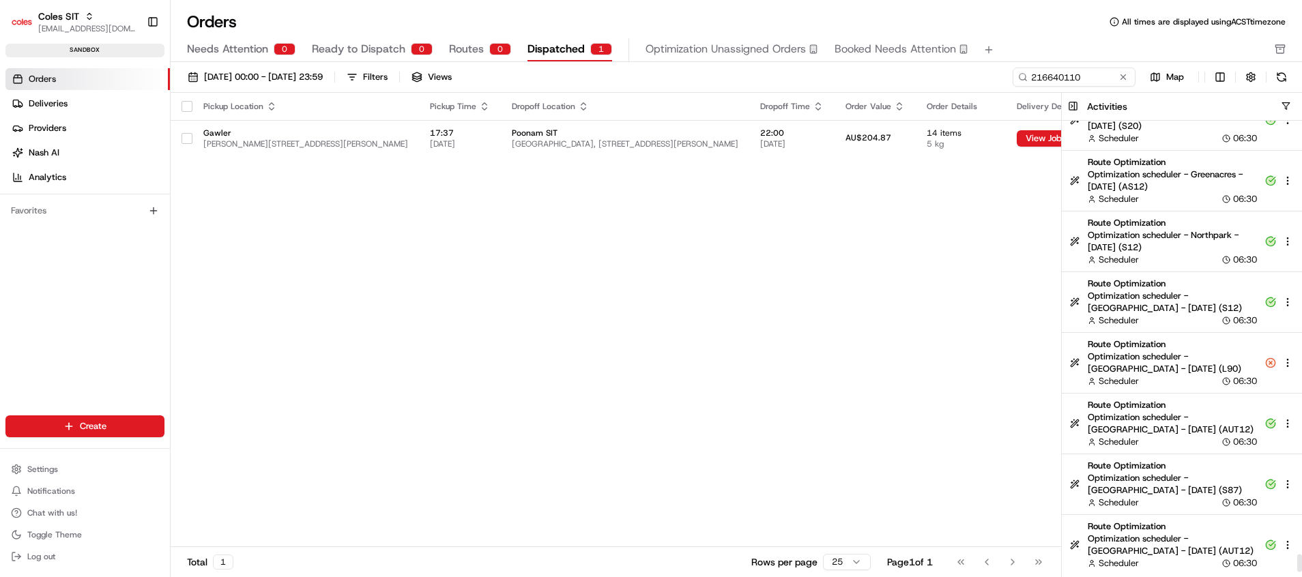
scroll to position [11145, 0]
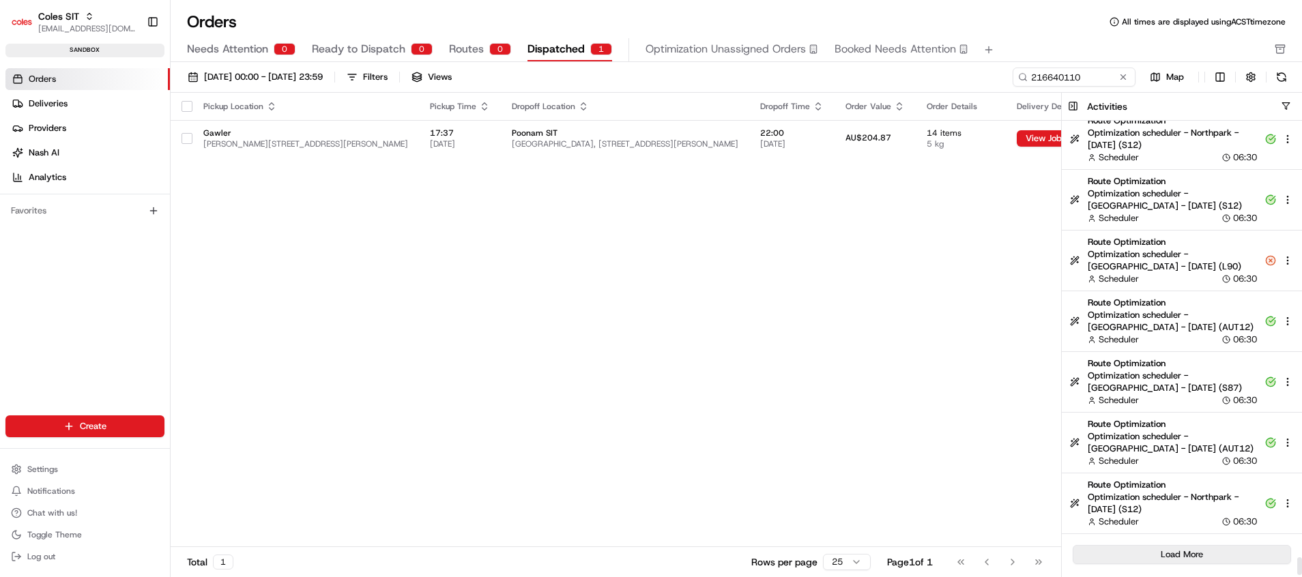
click at [1227, 553] on button "Load More" at bounding box center [1182, 554] width 218 height 19
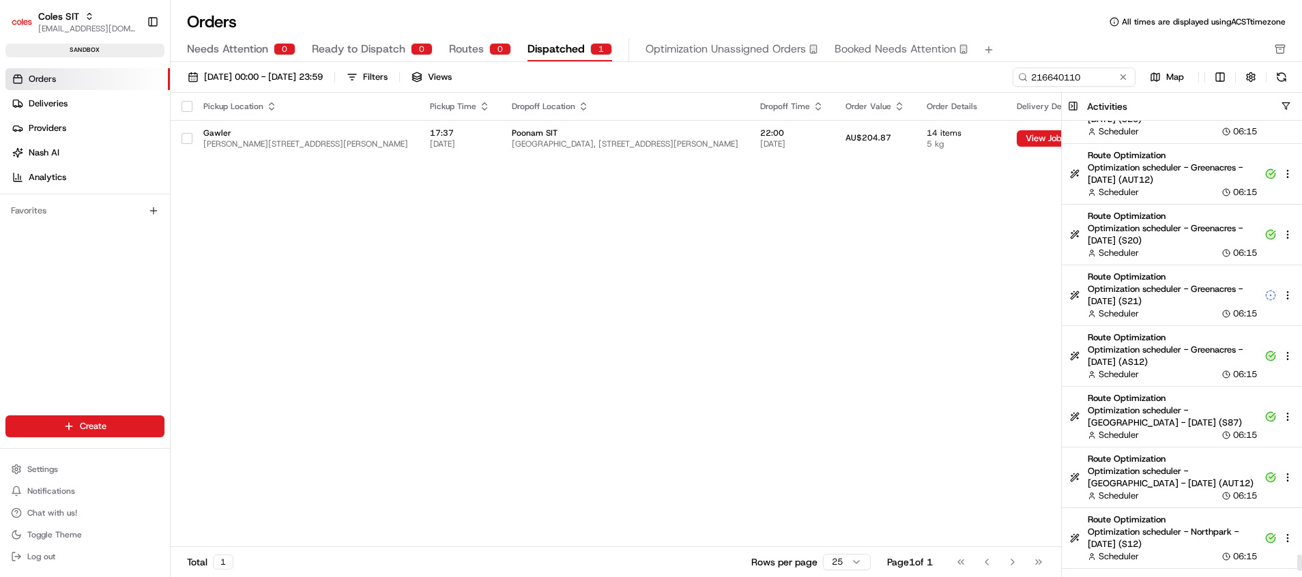
scroll to position [11752, 0]
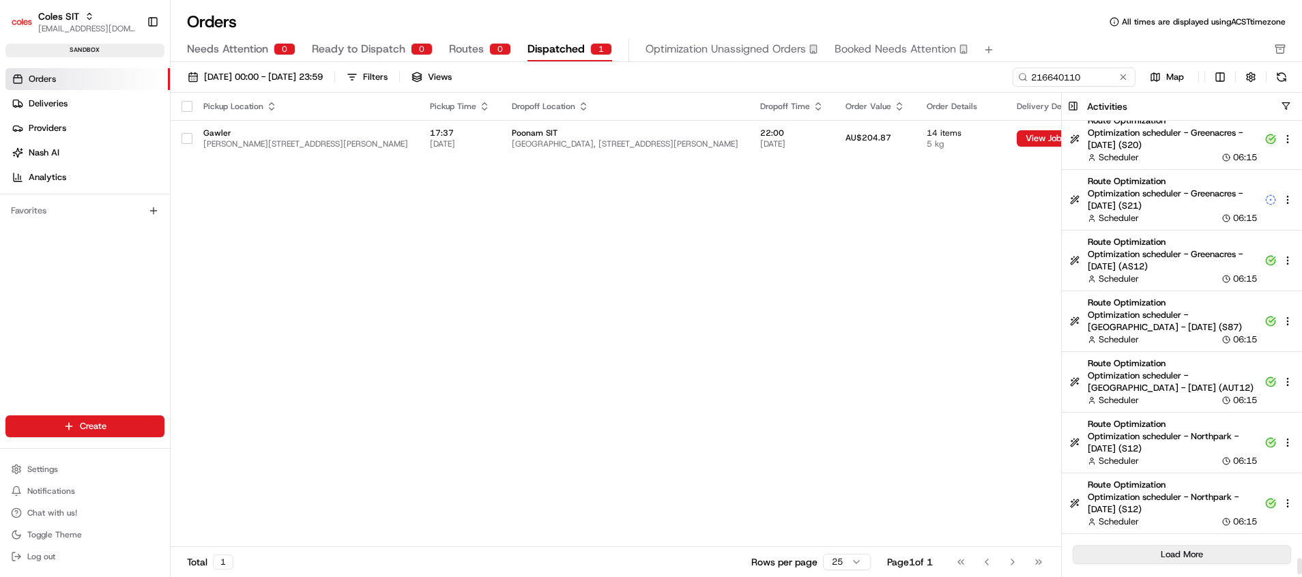
click at [1211, 549] on button "Load More" at bounding box center [1182, 554] width 218 height 19
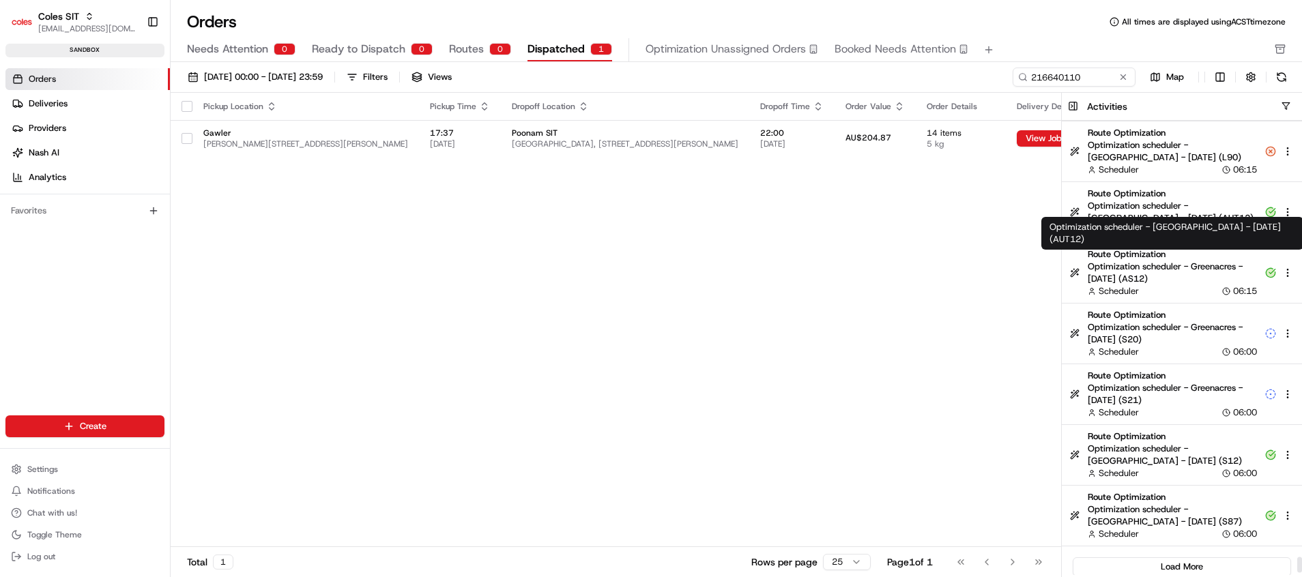
scroll to position [12335, 0]
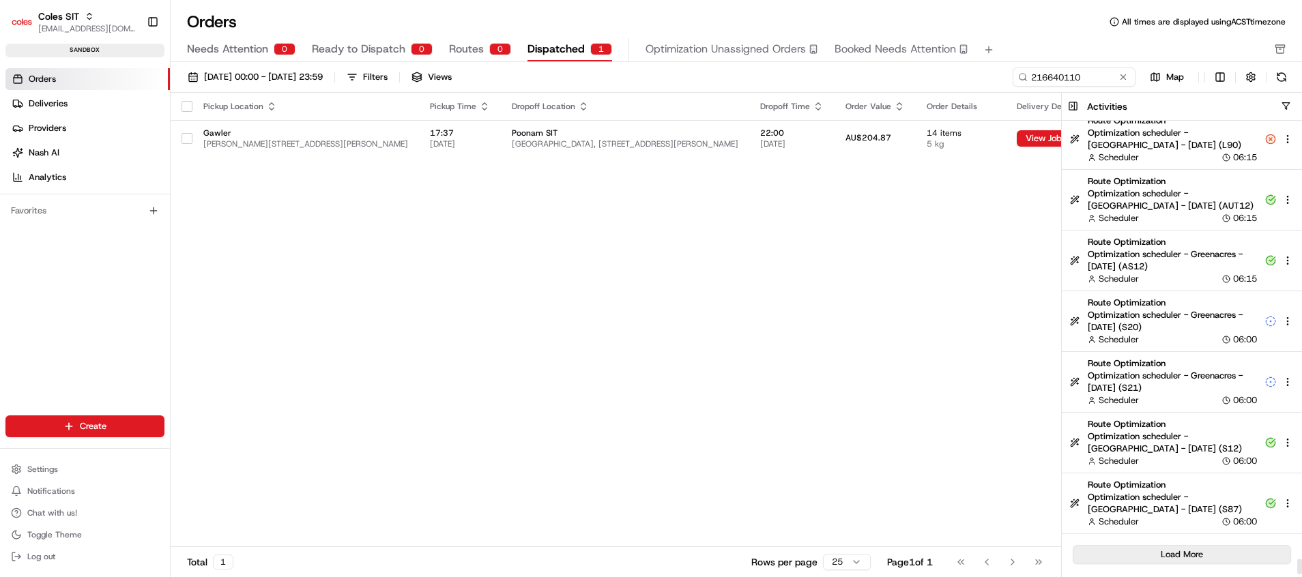
click at [1230, 547] on button "Load More" at bounding box center [1182, 554] width 218 height 19
